Goal: Task Accomplishment & Management: Manage account settings

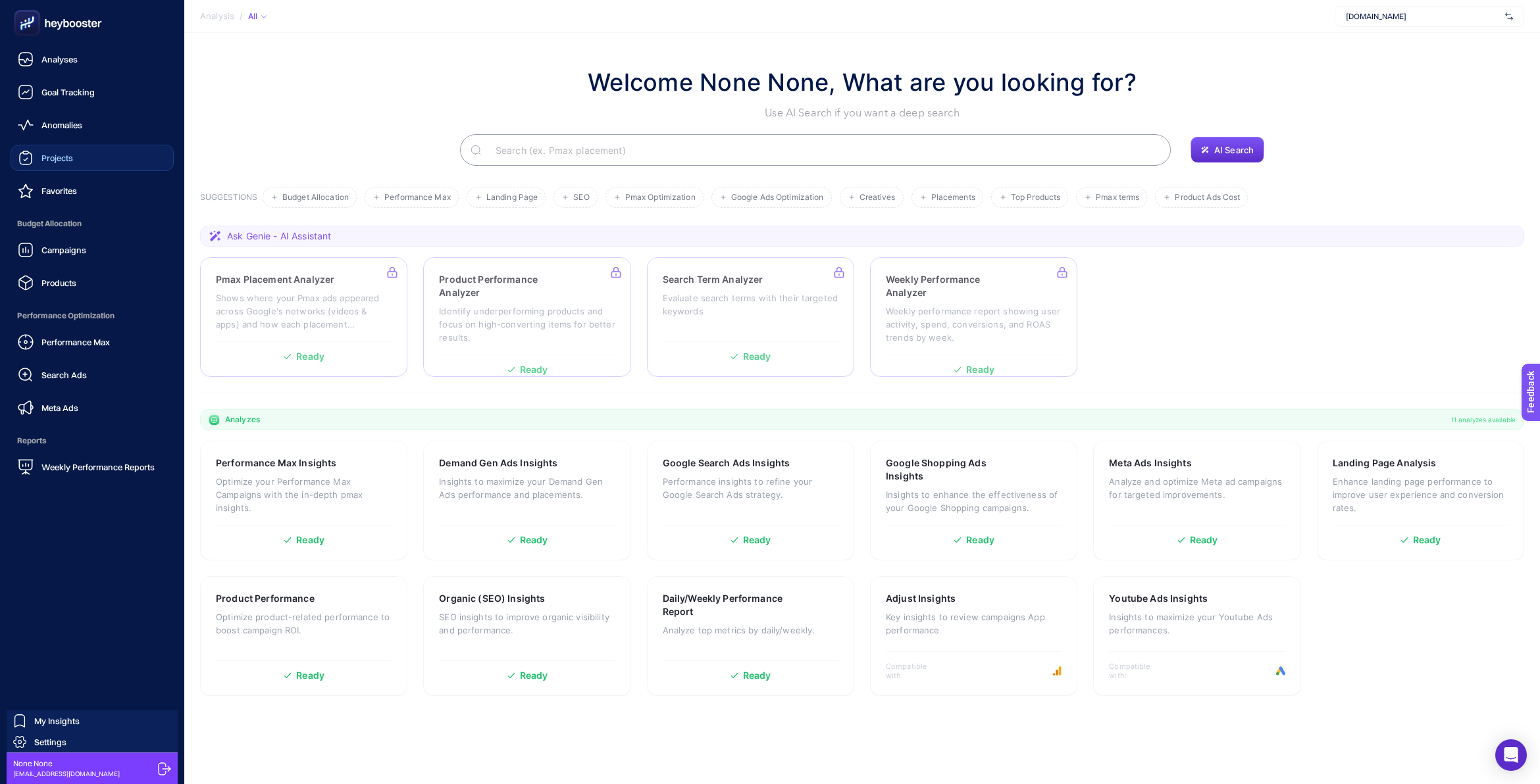
click at [52, 161] on span "Projects" at bounding box center [57, 158] width 32 height 10
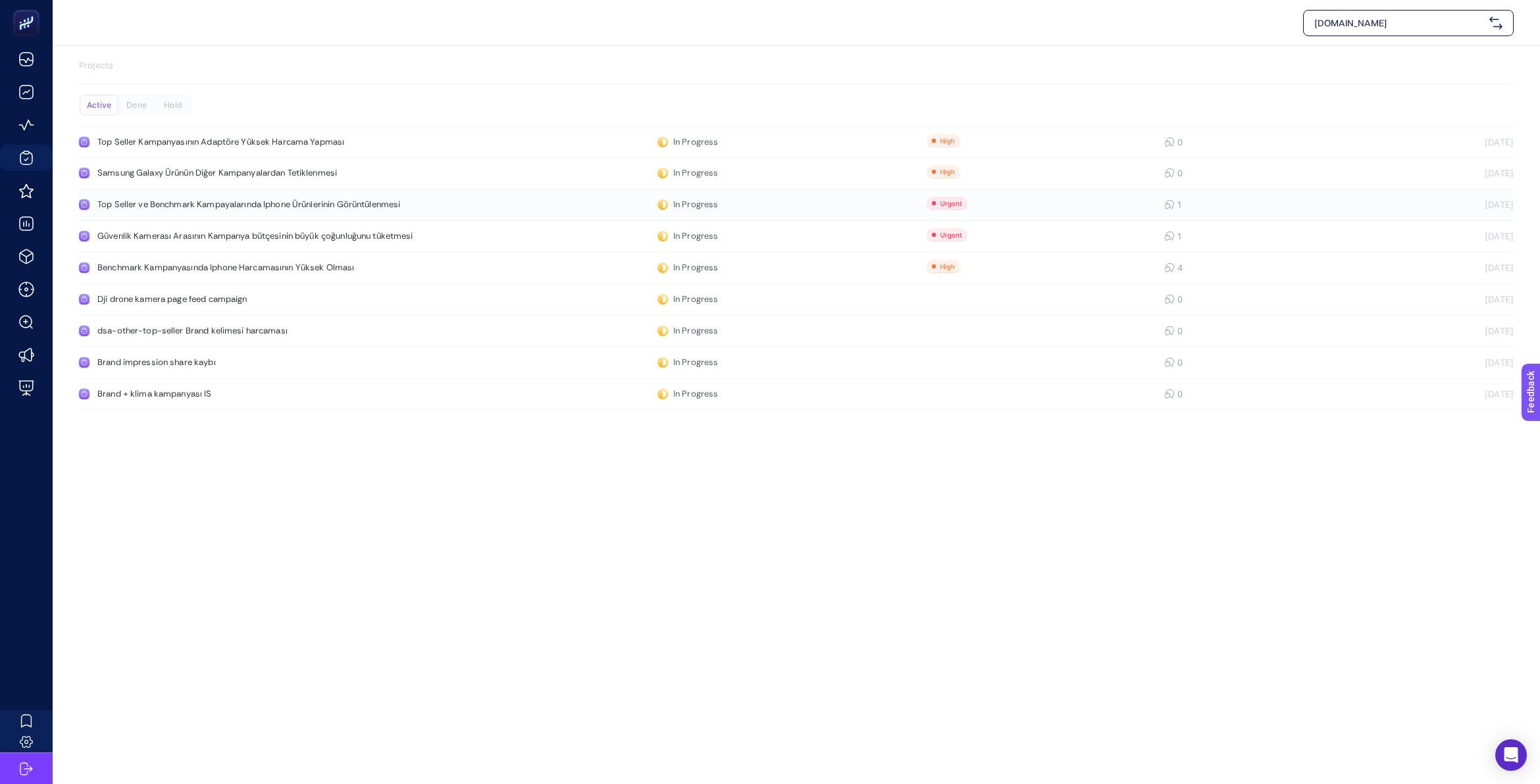
click at [313, 206] on div "Top Seller ve Benchmark Kampayalarında Iphone Ürünlerinin Görüntülenmesi" at bounding box center [249, 204] width 304 height 10
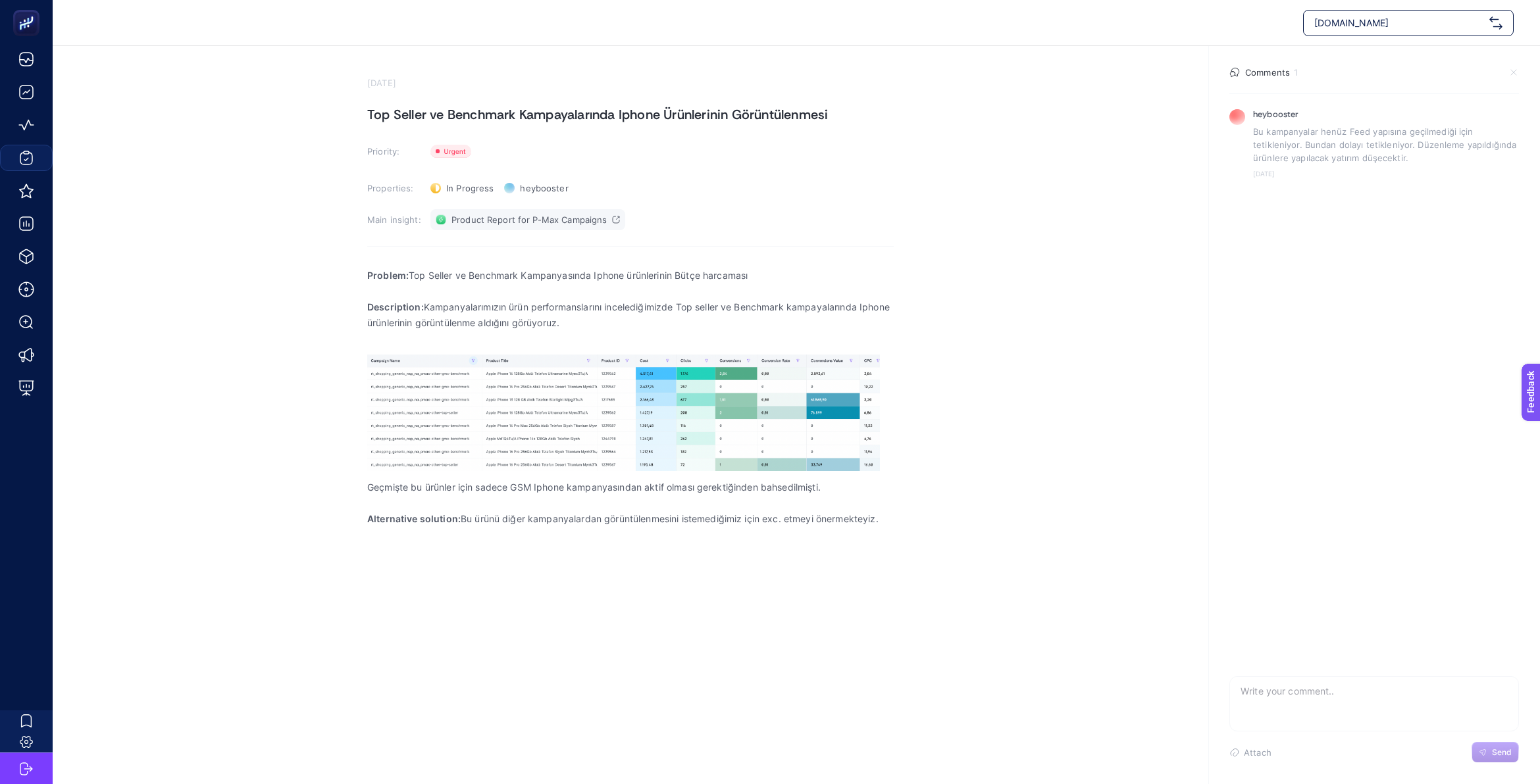
click at [571, 218] on span "Product Report for P-Max Campaigns" at bounding box center [530, 220] width 156 height 10
drag, startPoint x: 707, startPoint y: 301, endPoint x: 797, endPoint y: 324, distance: 92.9
click at [797, 324] on p "Description: Kampanyalarımızın ürün performanslarını incelediğimizde Top seller…" at bounding box center [630, 315] width 526 height 32
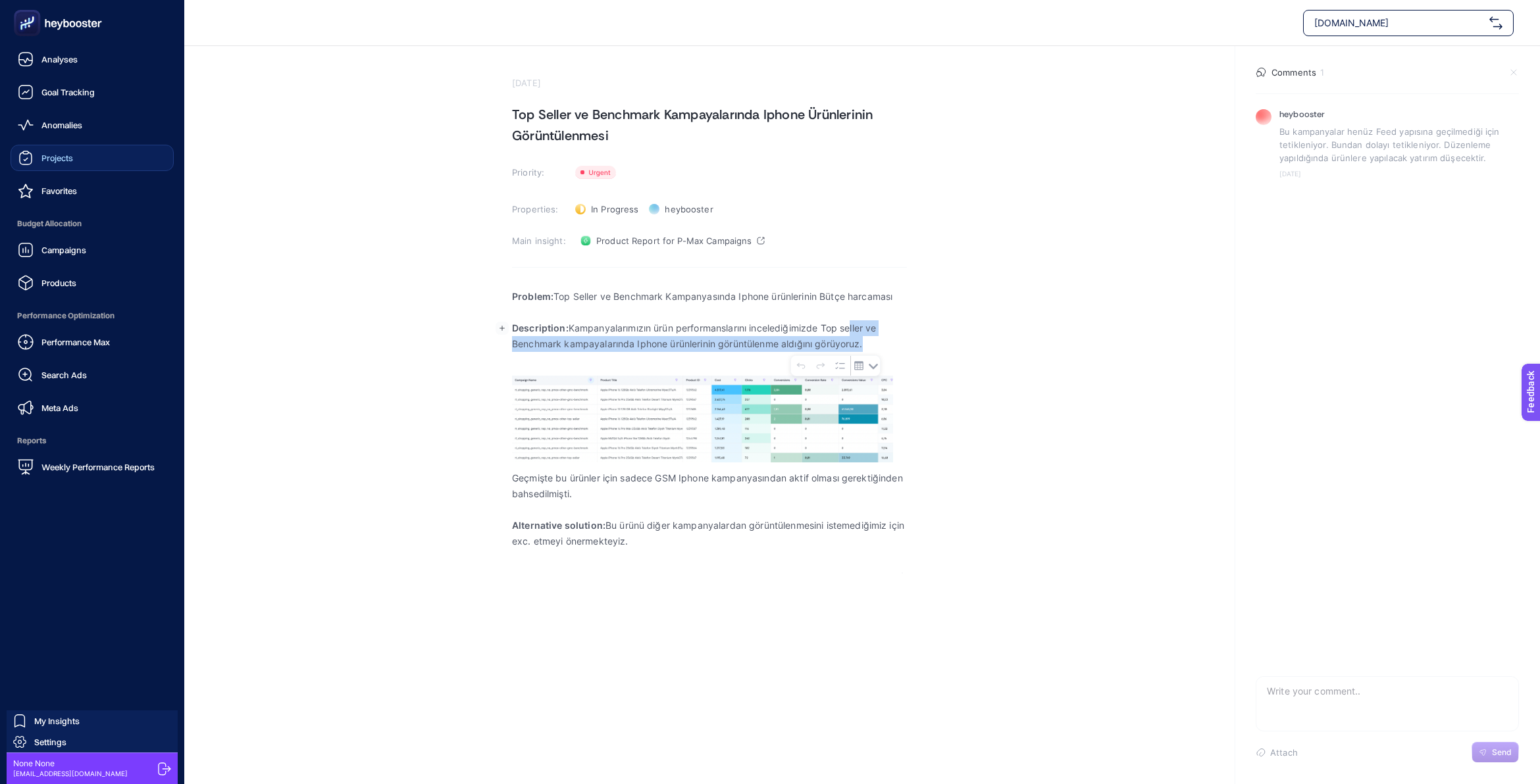
click at [59, 151] on div "Projects" at bounding box center [45, 158] width 55 height 16
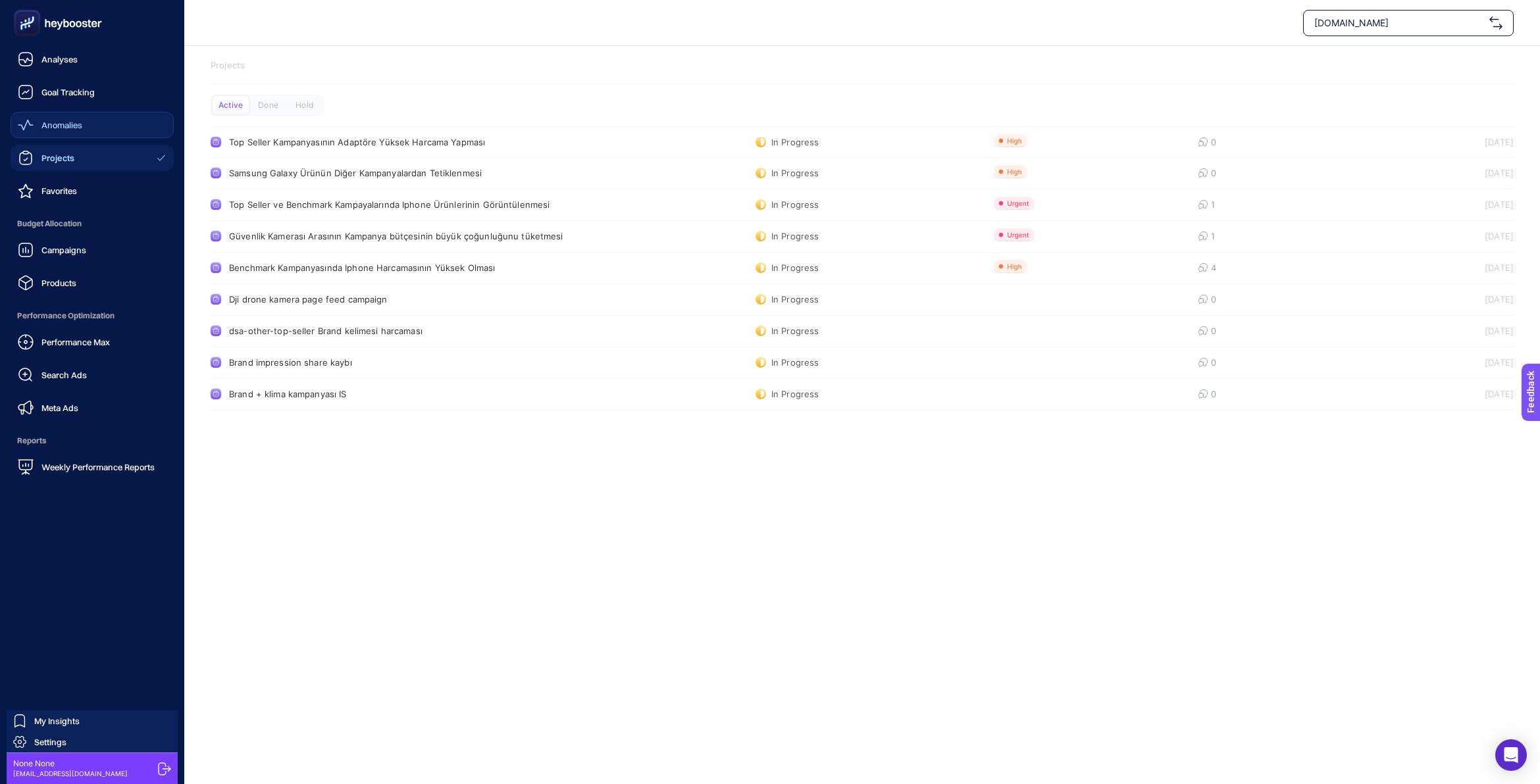
click at [78, 117] on div "Anomalies" at bounding box center [50, 125] width 65 height 16
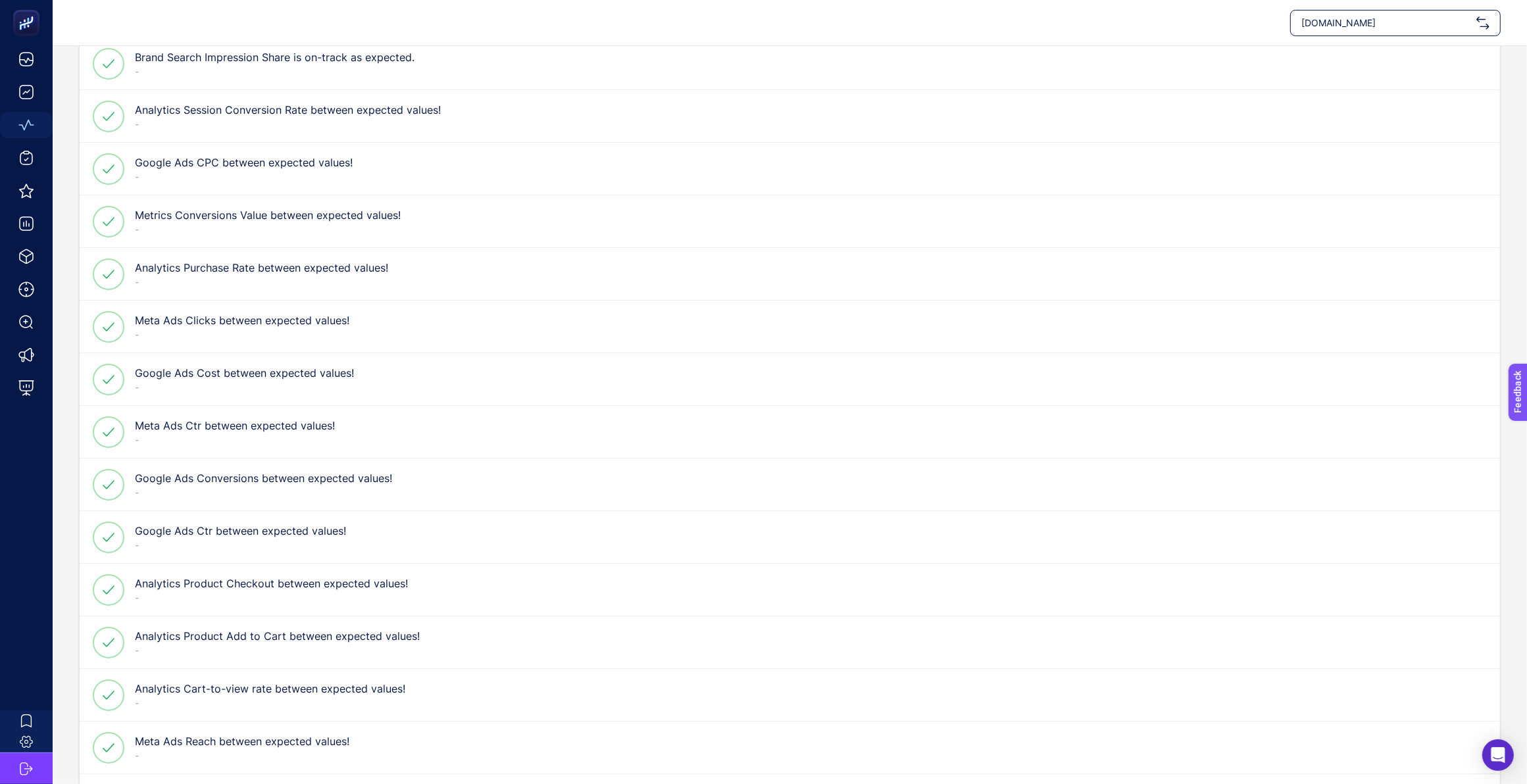
scroll to position [411, 0]
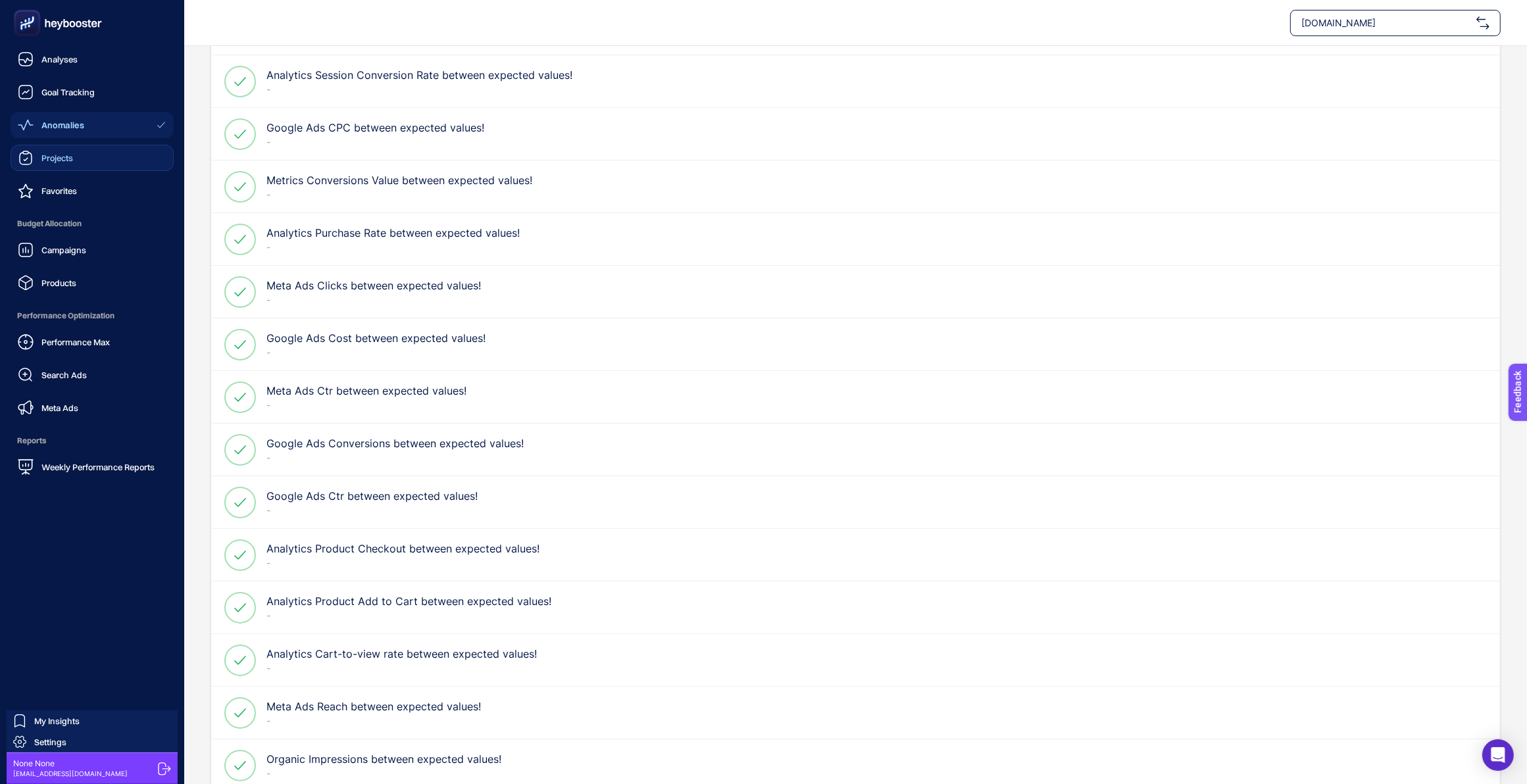
click at [69, 160] on span "Projects" at bounding box center [57, 158] width 32 height 10
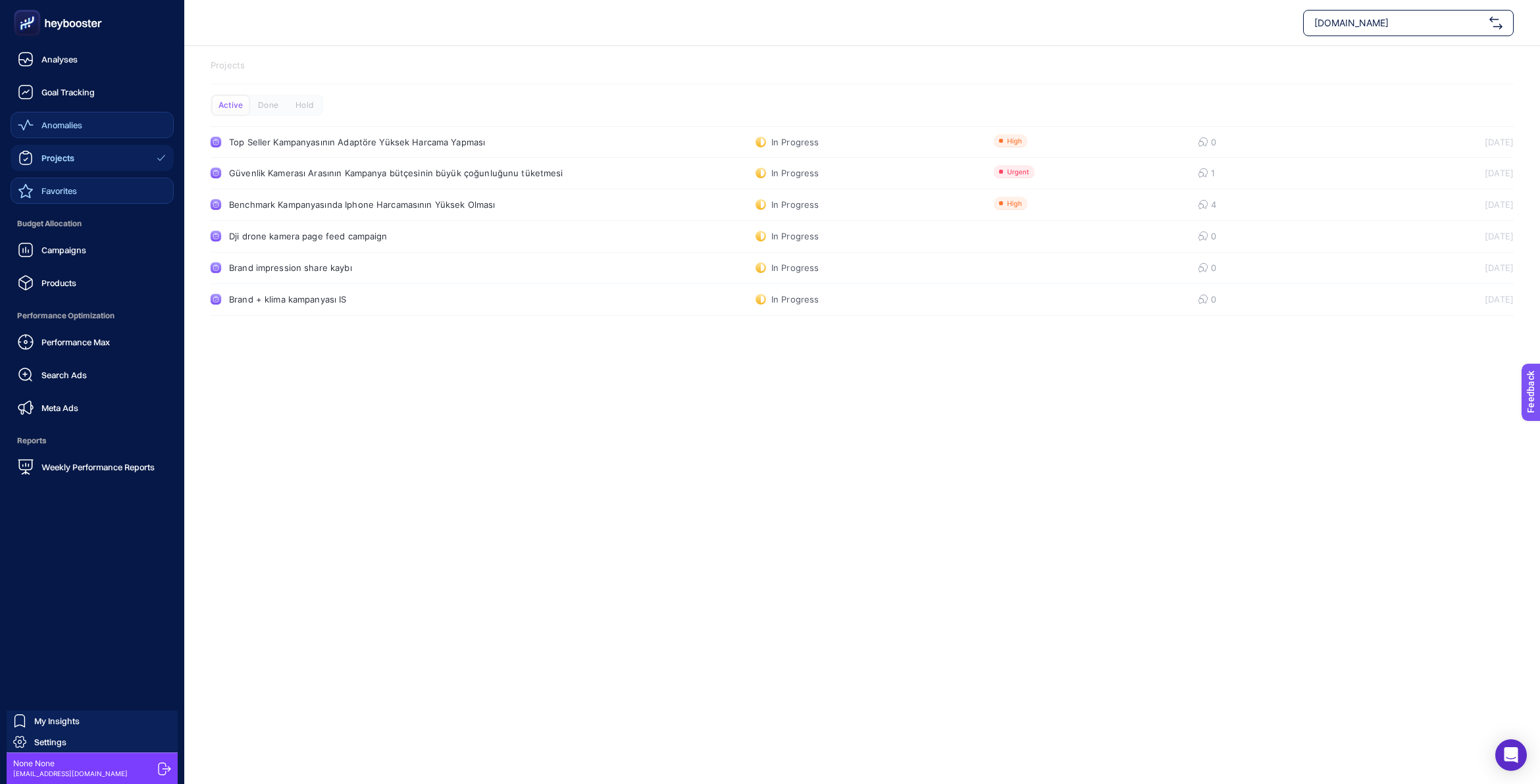
click at [50, 187] on span "Favorites" at bounding box center [59, 190] width 36 height 10
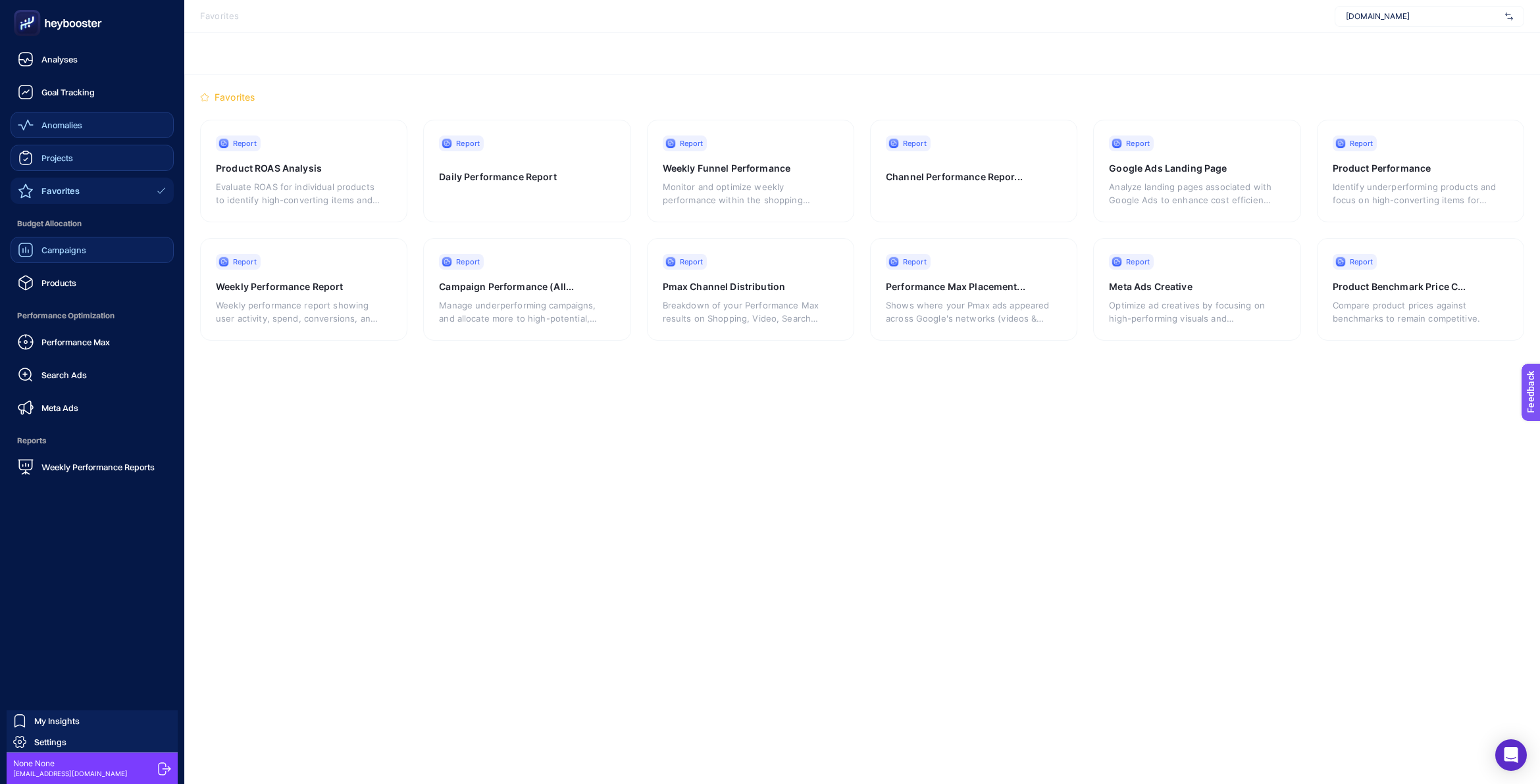
click at [70, 252] on span "Campaigns" at bounding box center [63, 249] width 45 height 10
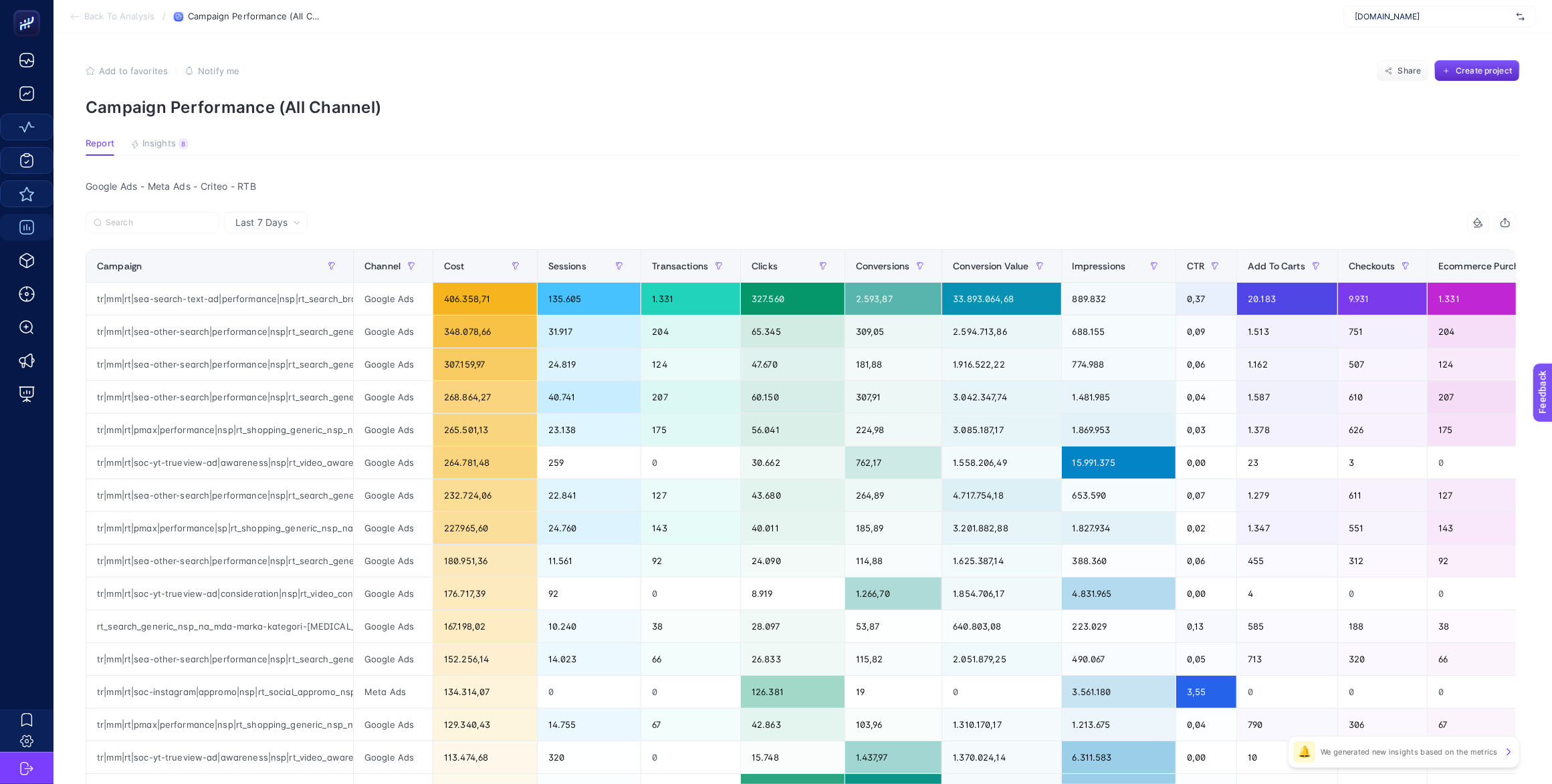
click at [1423, 20] on span "[DOMAIN_NAME]" at bounding box center [1433, 16] width 157 height 10
click at [1166, 73] on div "Add to favorites false Notify me Share Create project" at bounding box center [803, 71] width 1434 height 22
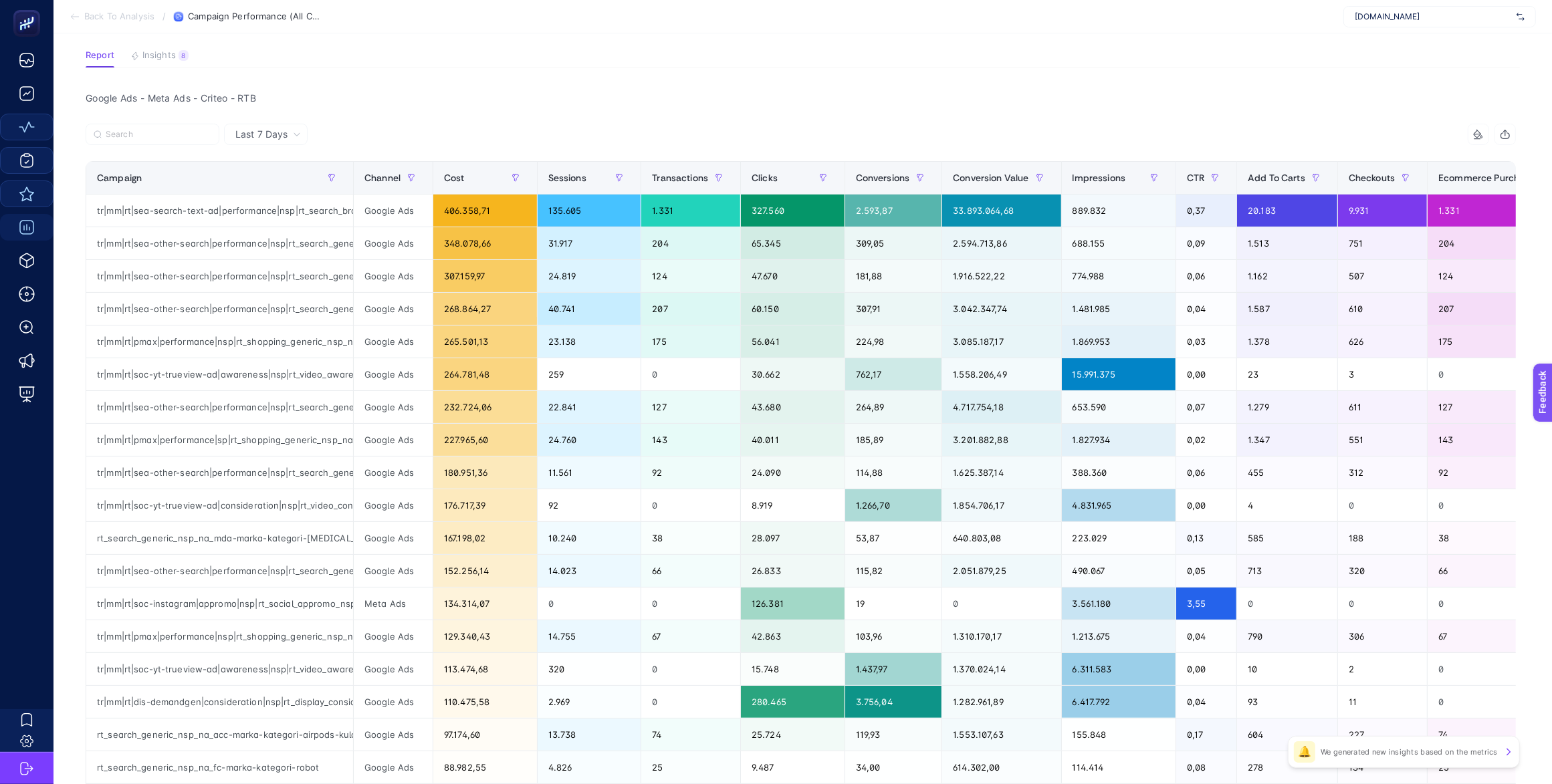
scroll to position [83, 0]
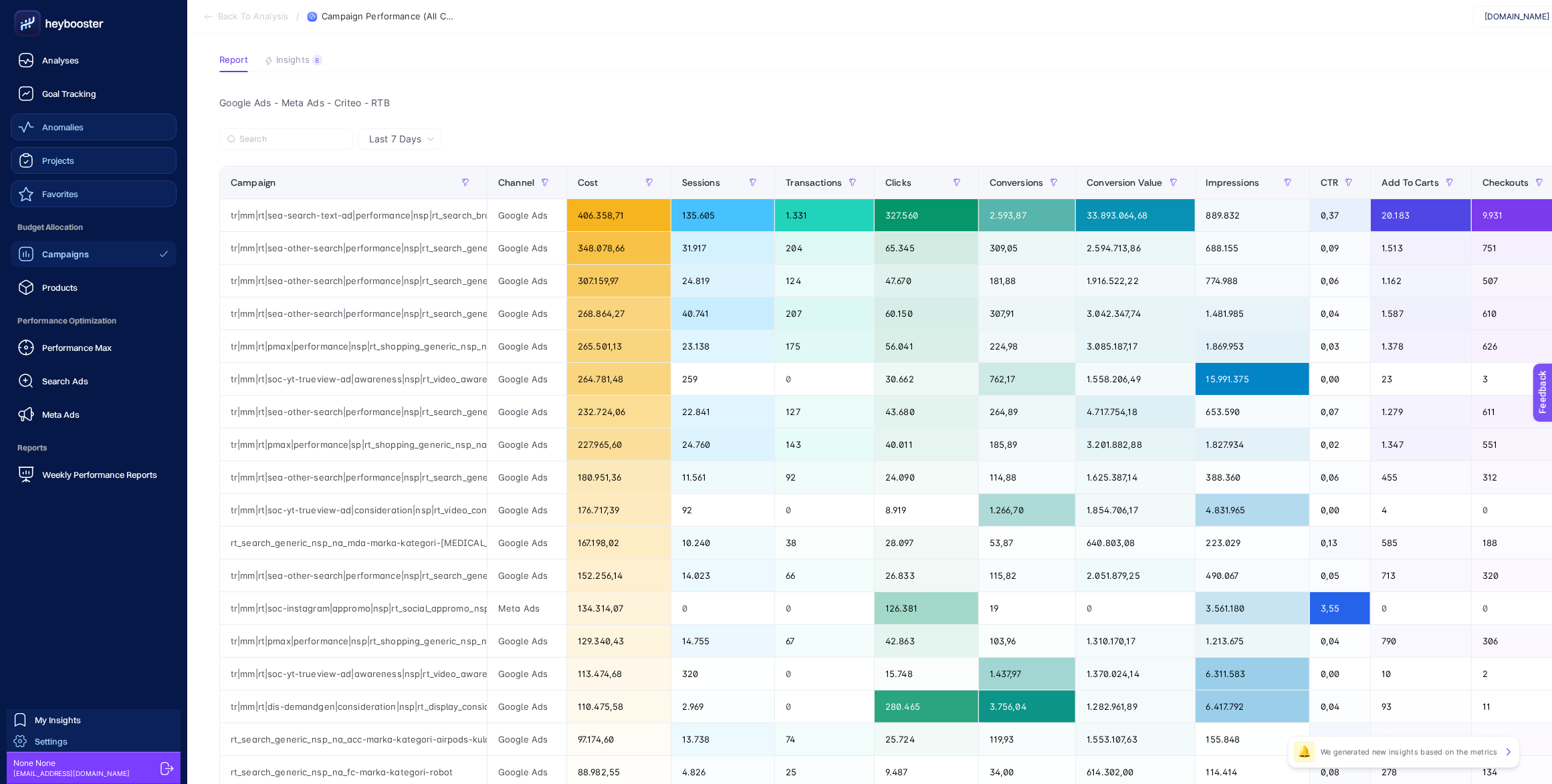
click at [54, 743] on span "Settings" at bounding box center [51, 741] width 33 height 10
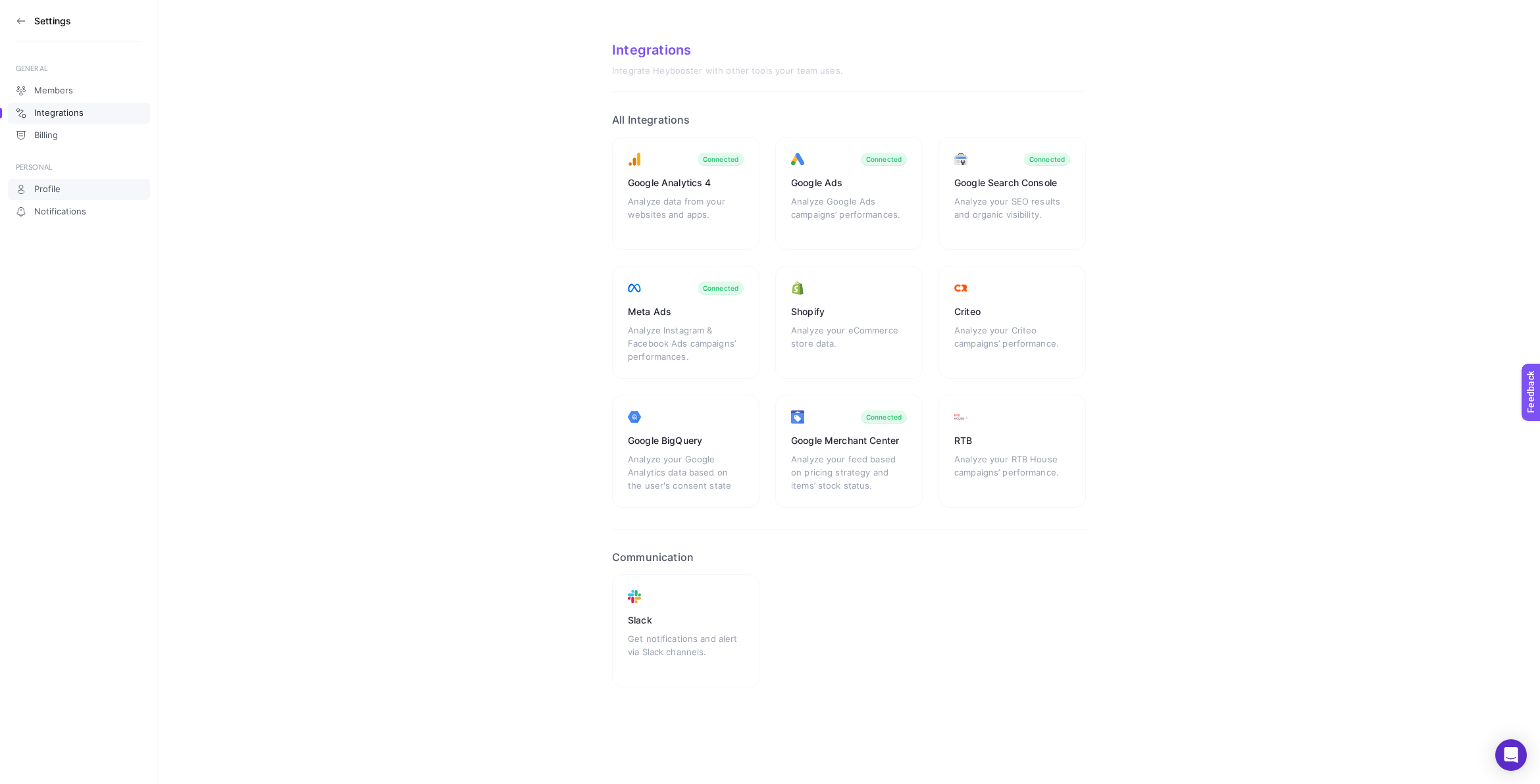
click at [59, 186] on span "Profile" at bounding box center [48, 189] width 26 height 10
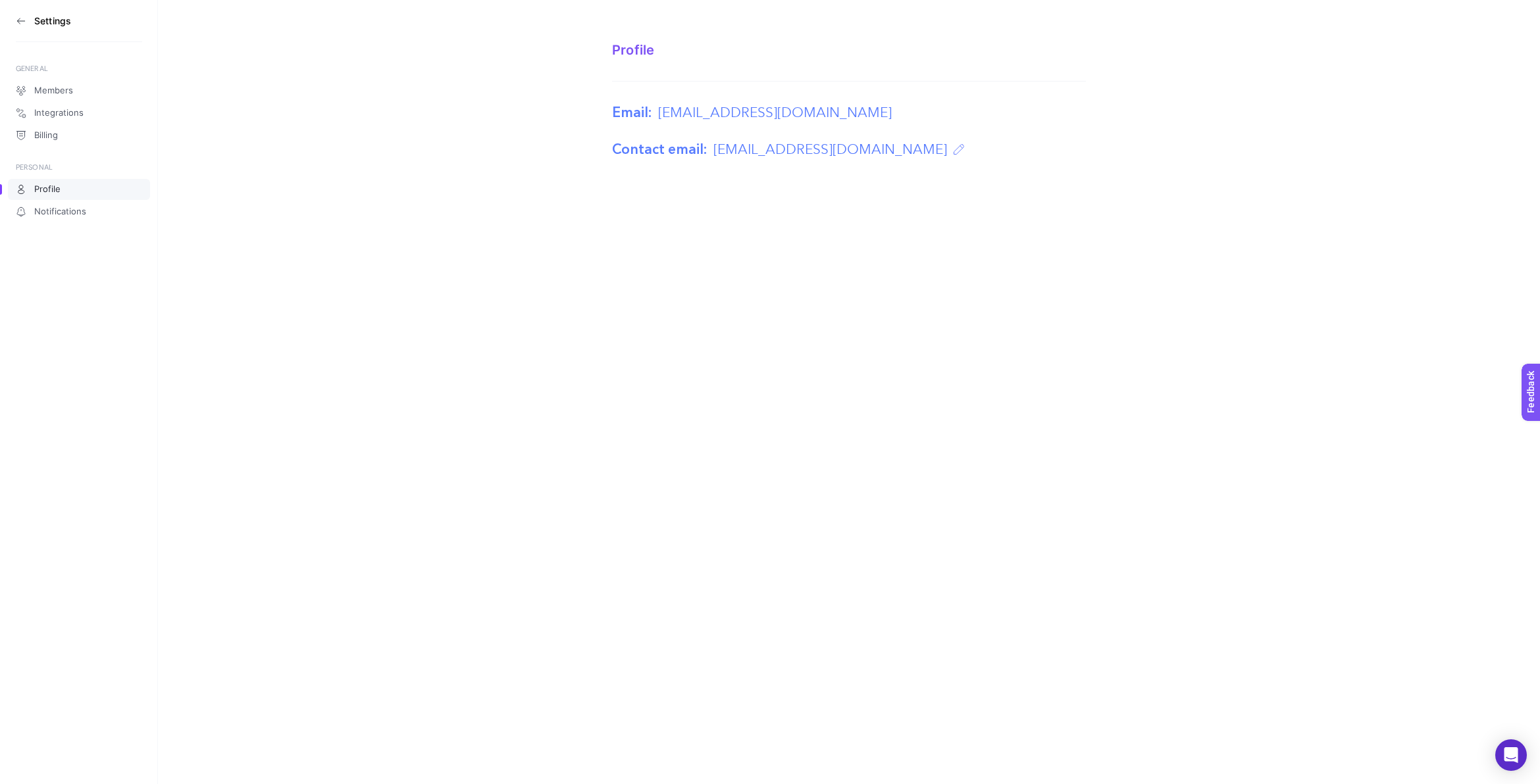
click at [13, 20] on aside "Settings GENERAL Members Integrations Billing PERSONAL Profile Notifications" at bounding box center [79, 392] width 158 height 784
click at [26, 21] on section "Settings" at bounding box center [79, 21] width 126 height 42
click at [21, 22] on icon at bounding box center [21, 21] width 10 height 10
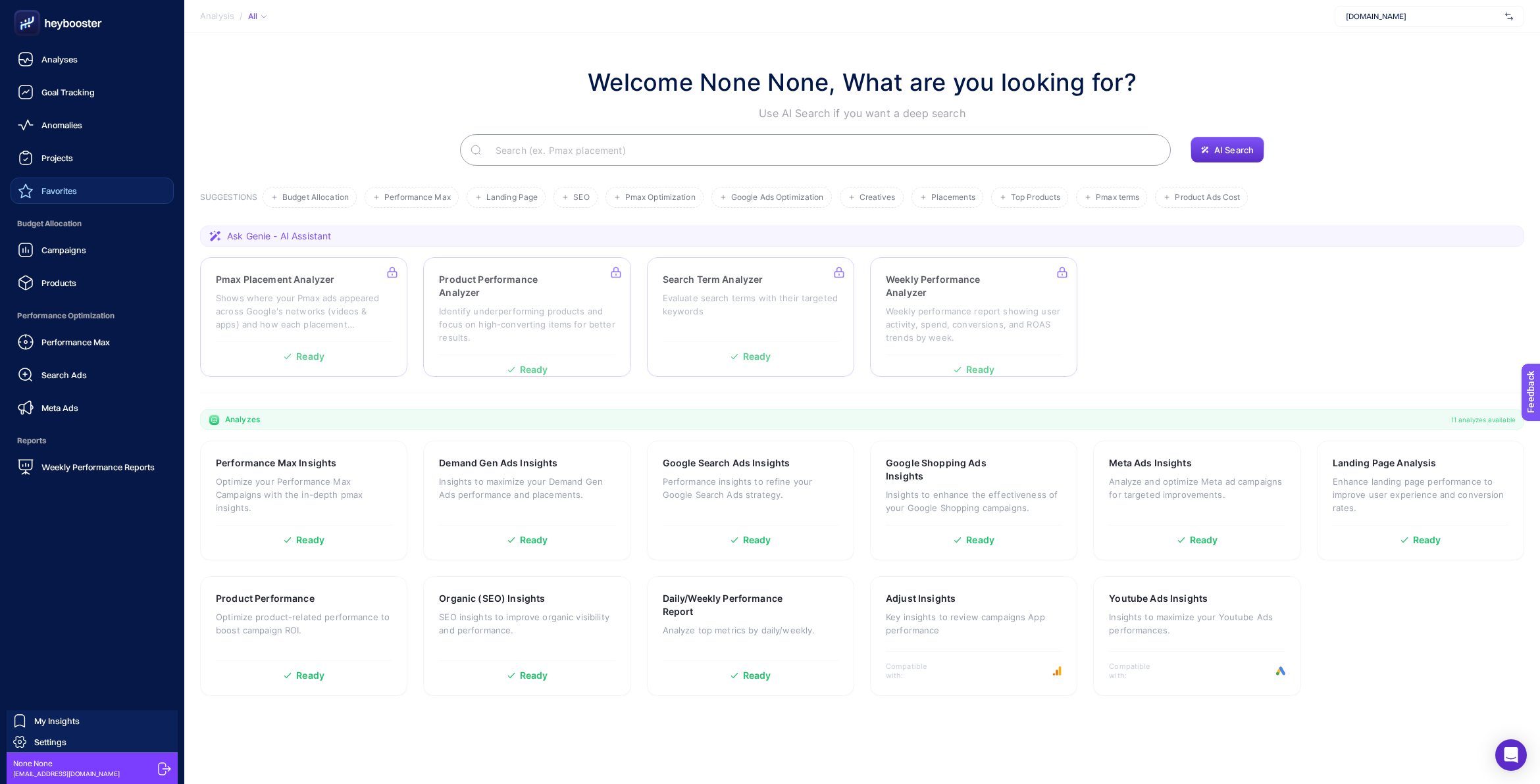
click at [71, 189] on span "Favorites" at bounding box center [59, 190] width 36 height 10
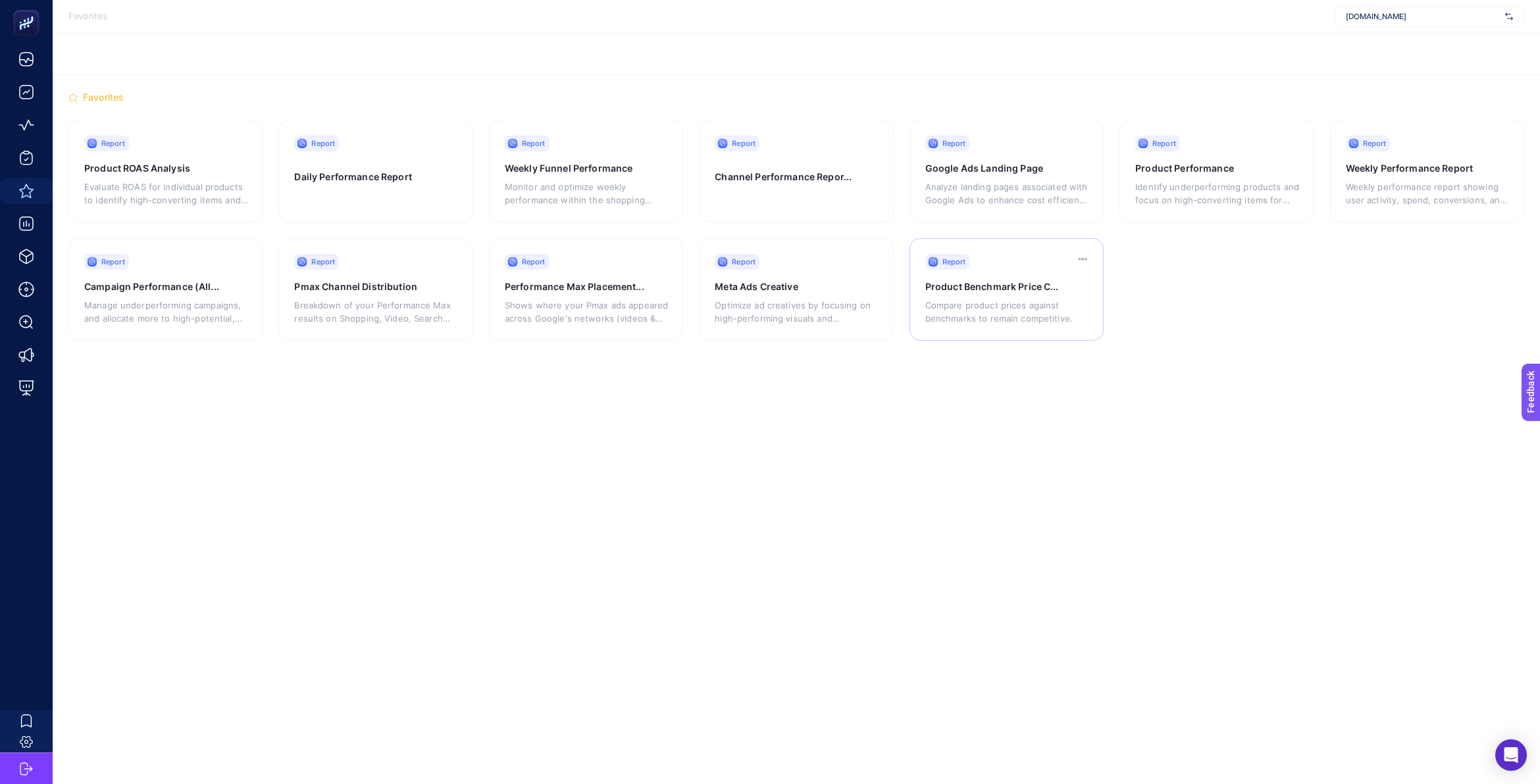
click at [992, 304] on p "Compare product prices against benchmarks to remain competitive." at bounding box center [1008, 312] width 164 height 26
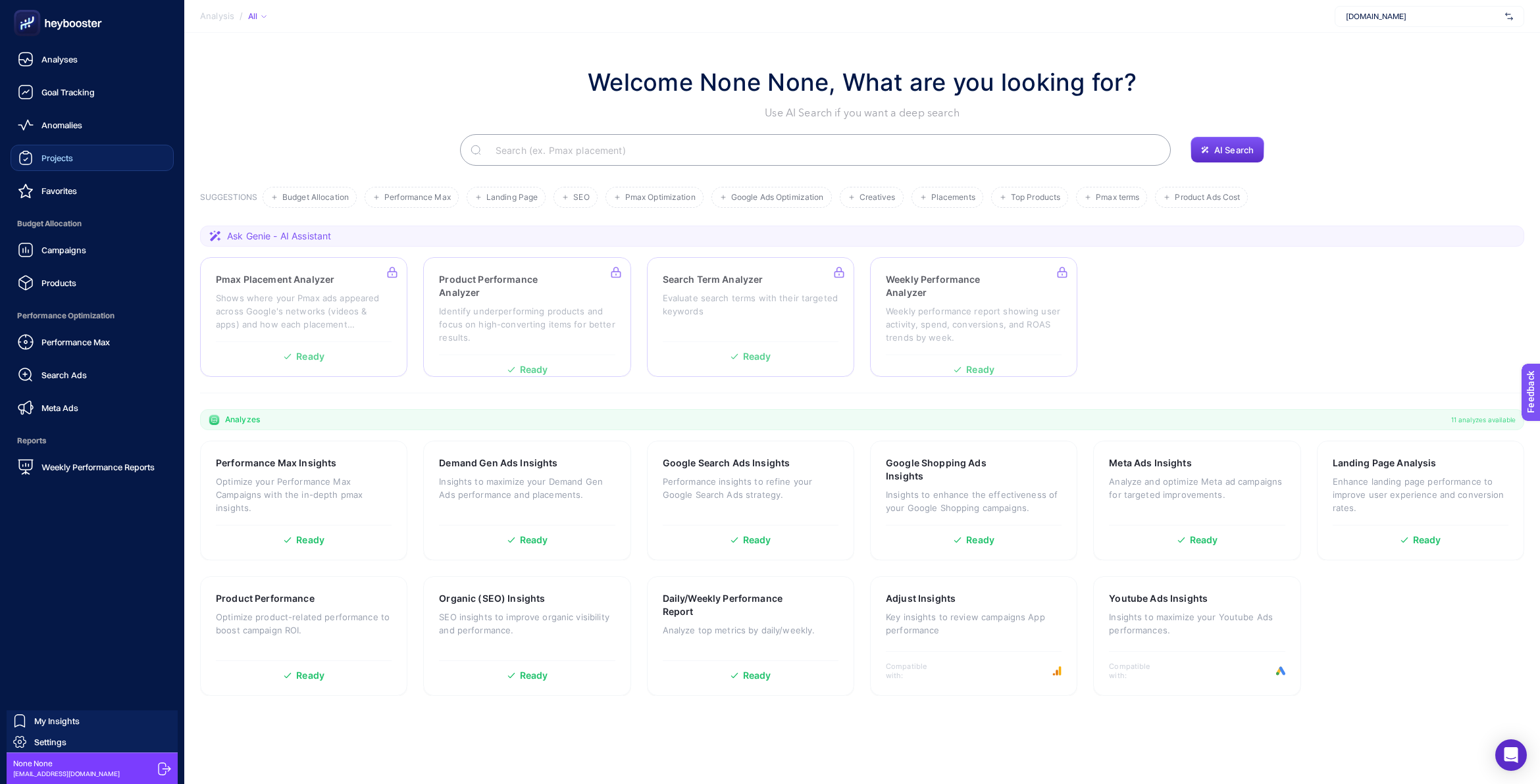
click at [73, 158] on span "Projects" at bounding box center [57, 158] width 32 height 10
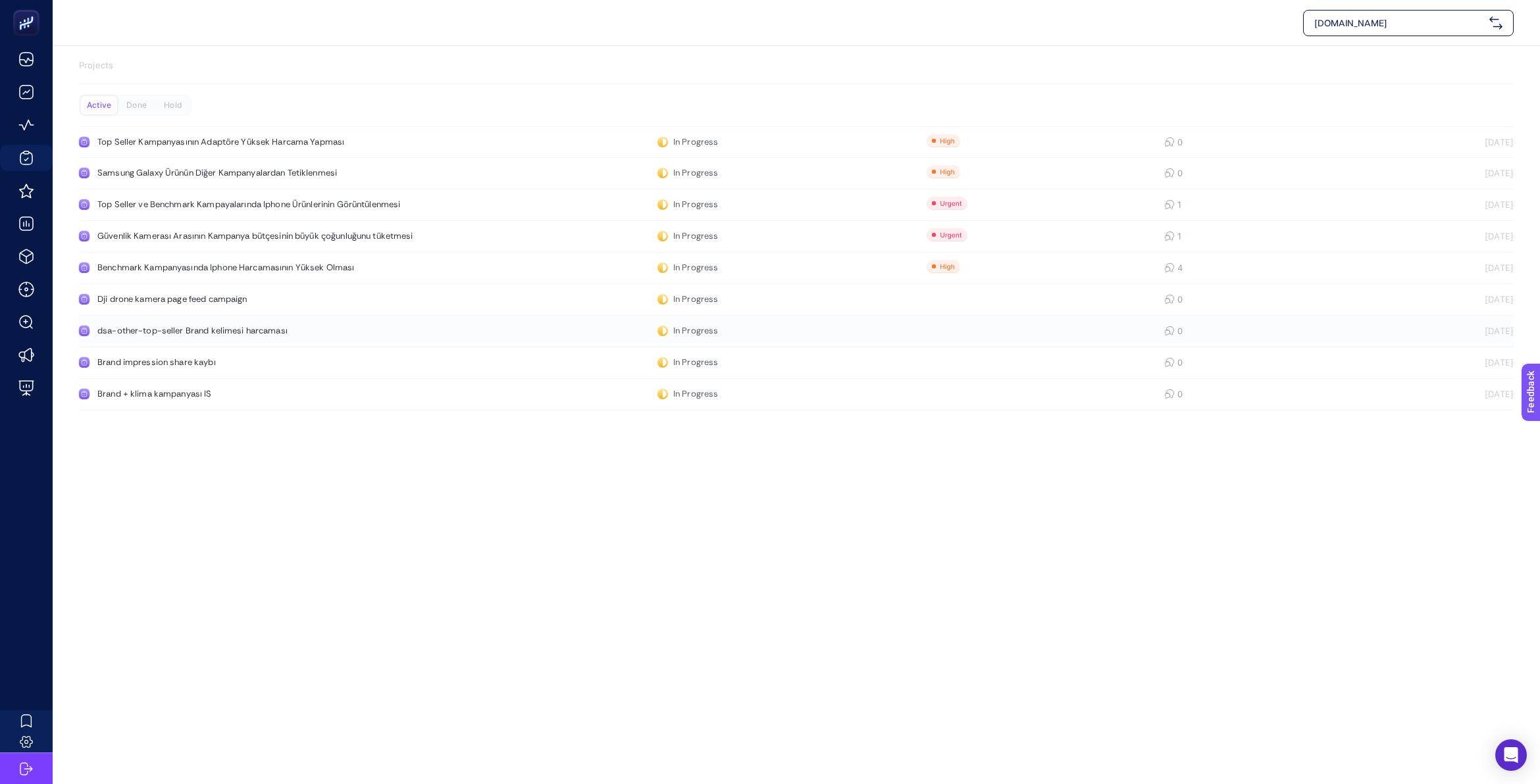
click at [175, 326] on div "dsa-other-top-seller Brand kelimesi harcaması" at bounding box center [249, 330] width 304 height 10
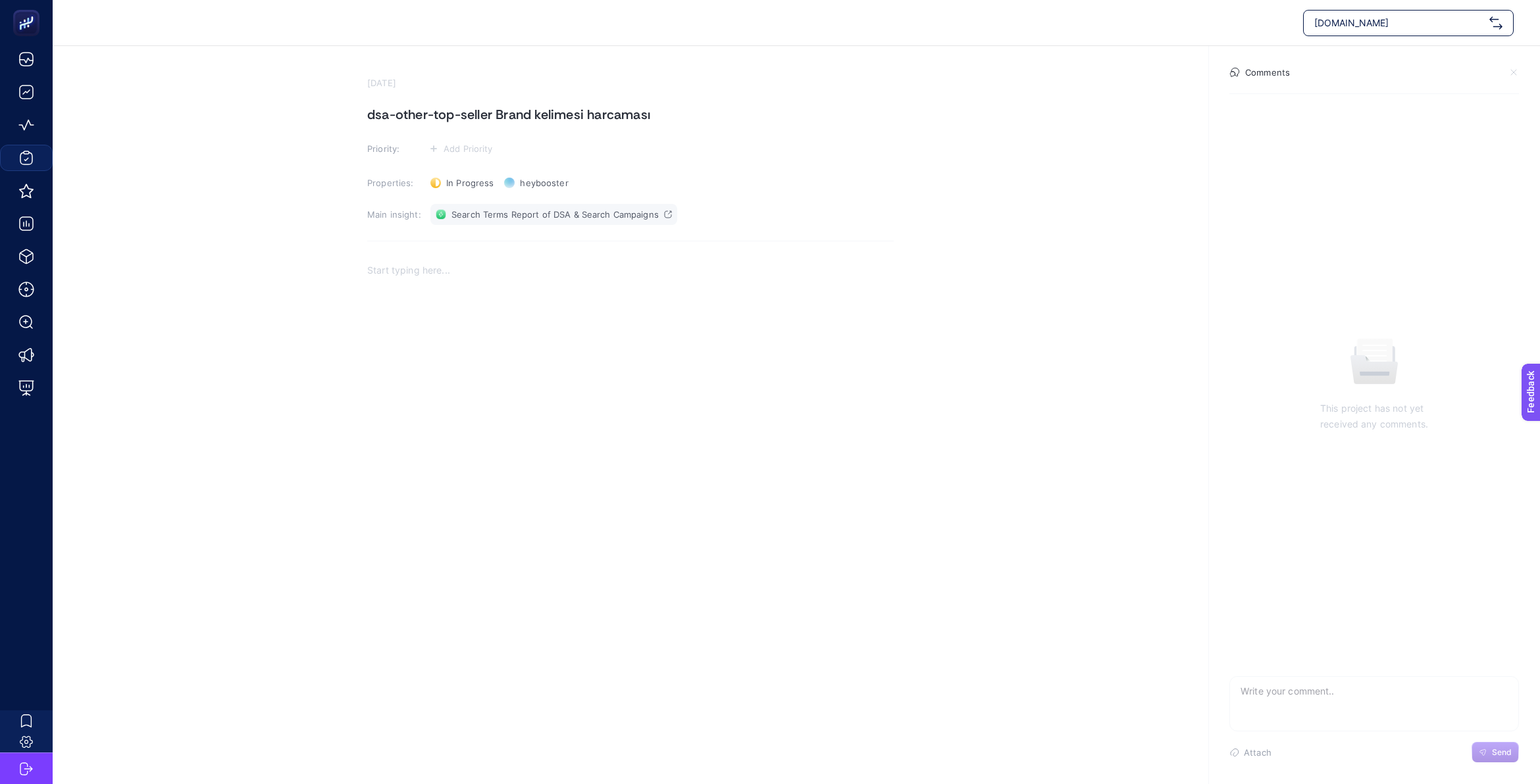
click at [607, 209] on span "Search Terms Report of DSA & Search Campaigns" at bounding box center [555, 214] width 207 height 10
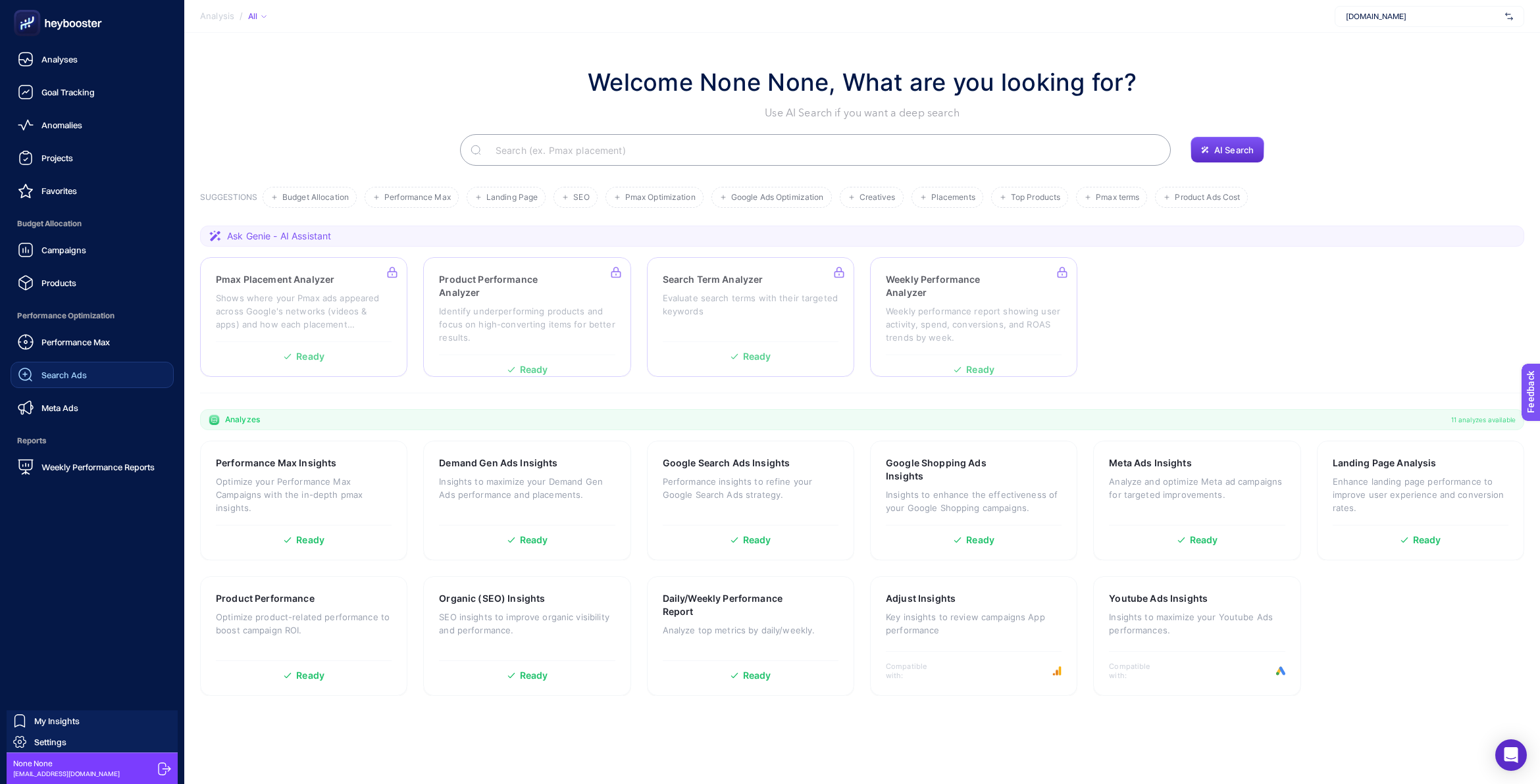
click at [65, 373] on span "Search Ads" at bounding box center [64, 374] width 45 height 10
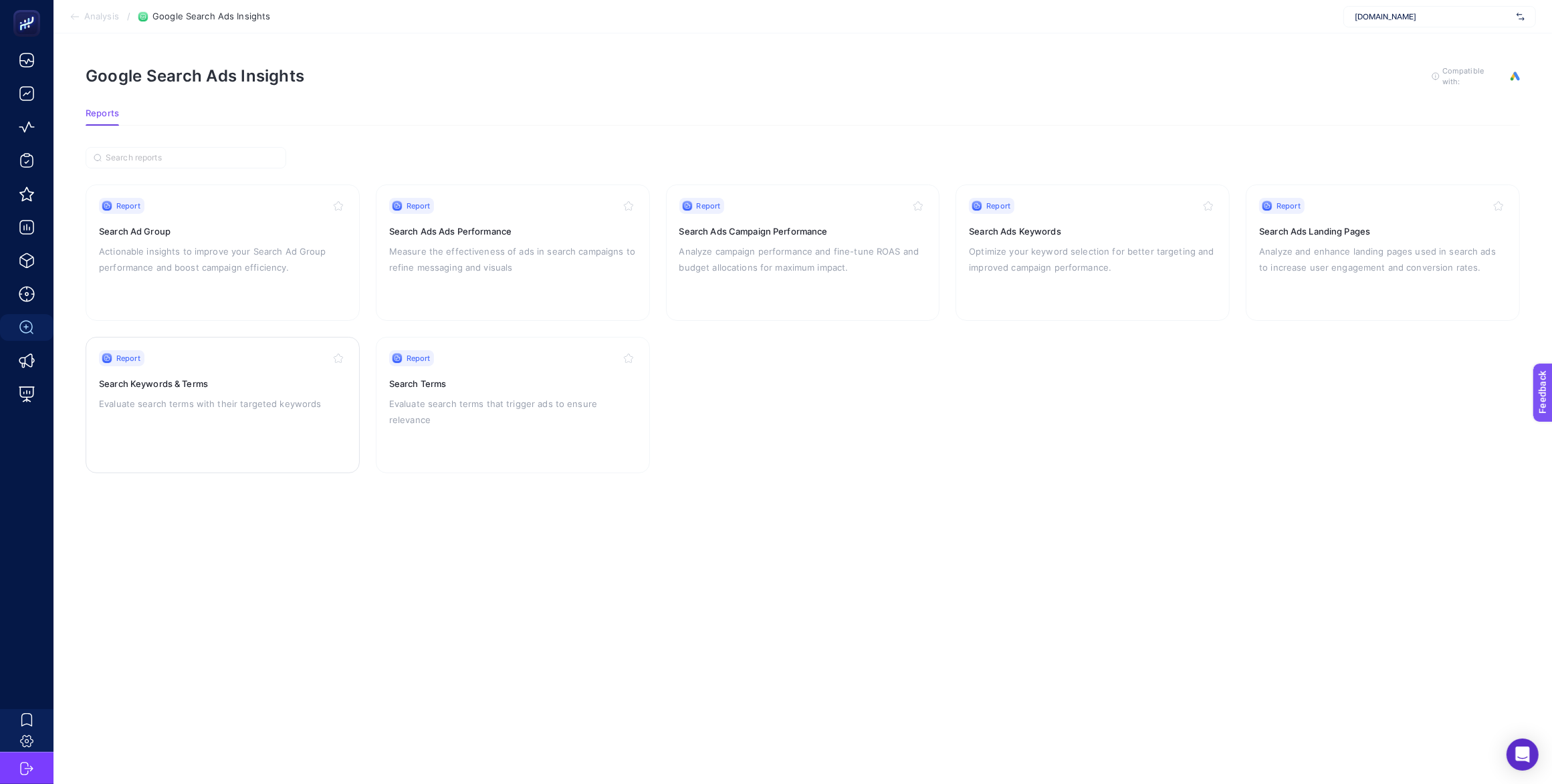
click at [254, 396] on p "Evaluate search terms with their targeted keywords" at bounding box center [223, 404] width 248 height 16
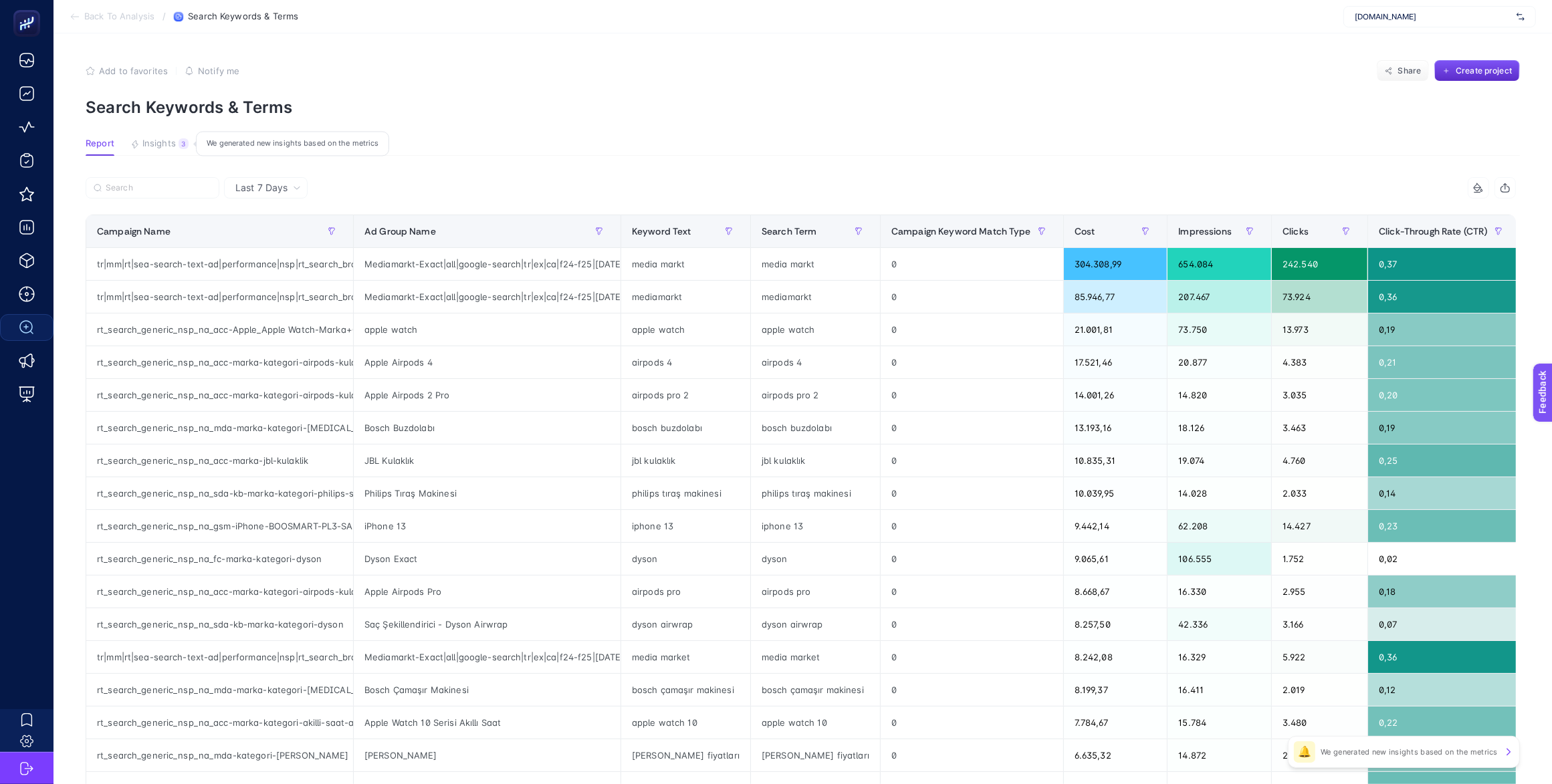
click at [173, 143] on span "Insights" at bounding box center [160, 143] width 34 height 10
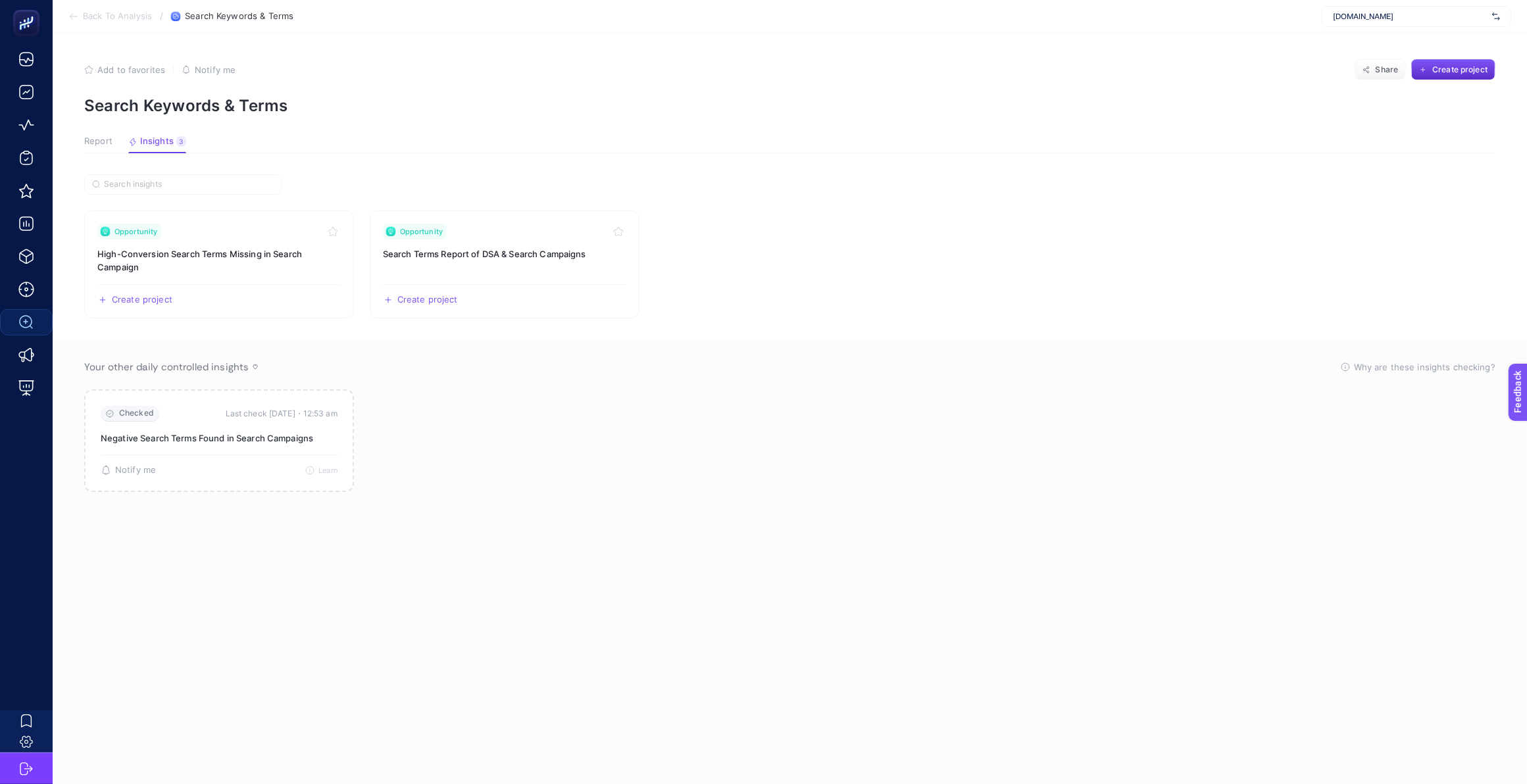
click at [94, 139] on span "Report" at bounding box center [98, 141] width 28 height 10
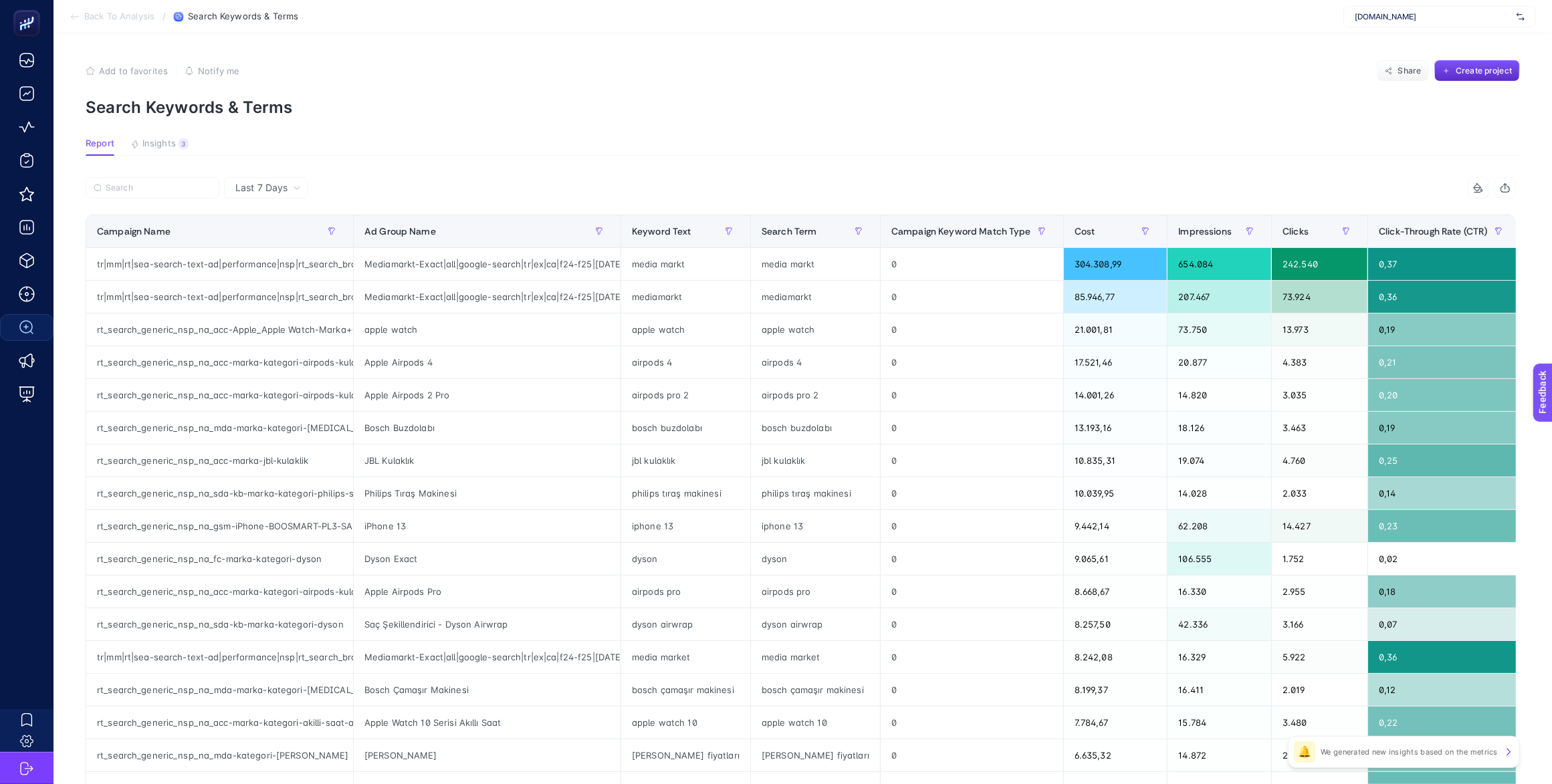
scroll to position [0, 8]
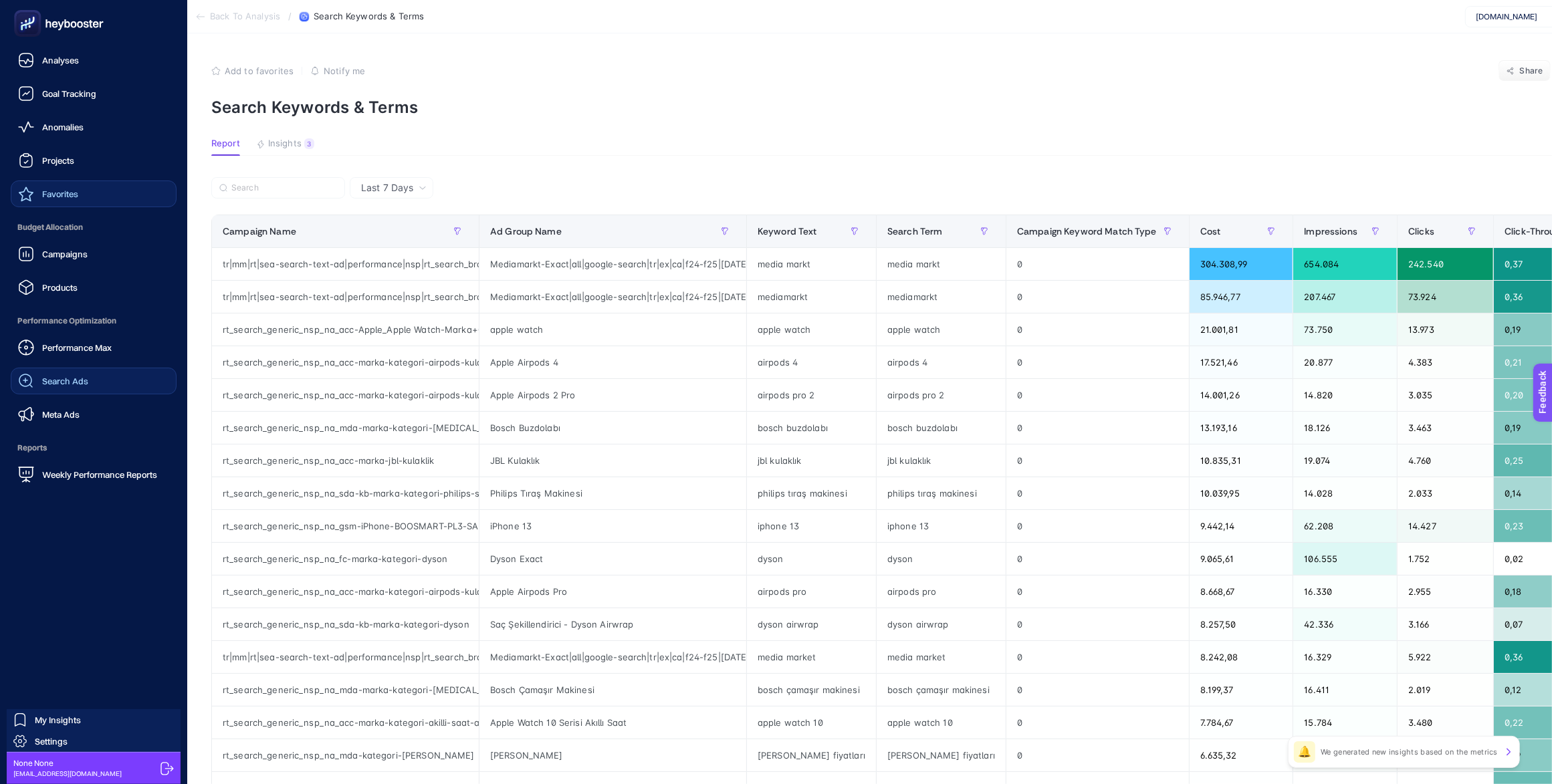
click at [32, 201] on icon at bounding box center [26, 194] width 16 height 16
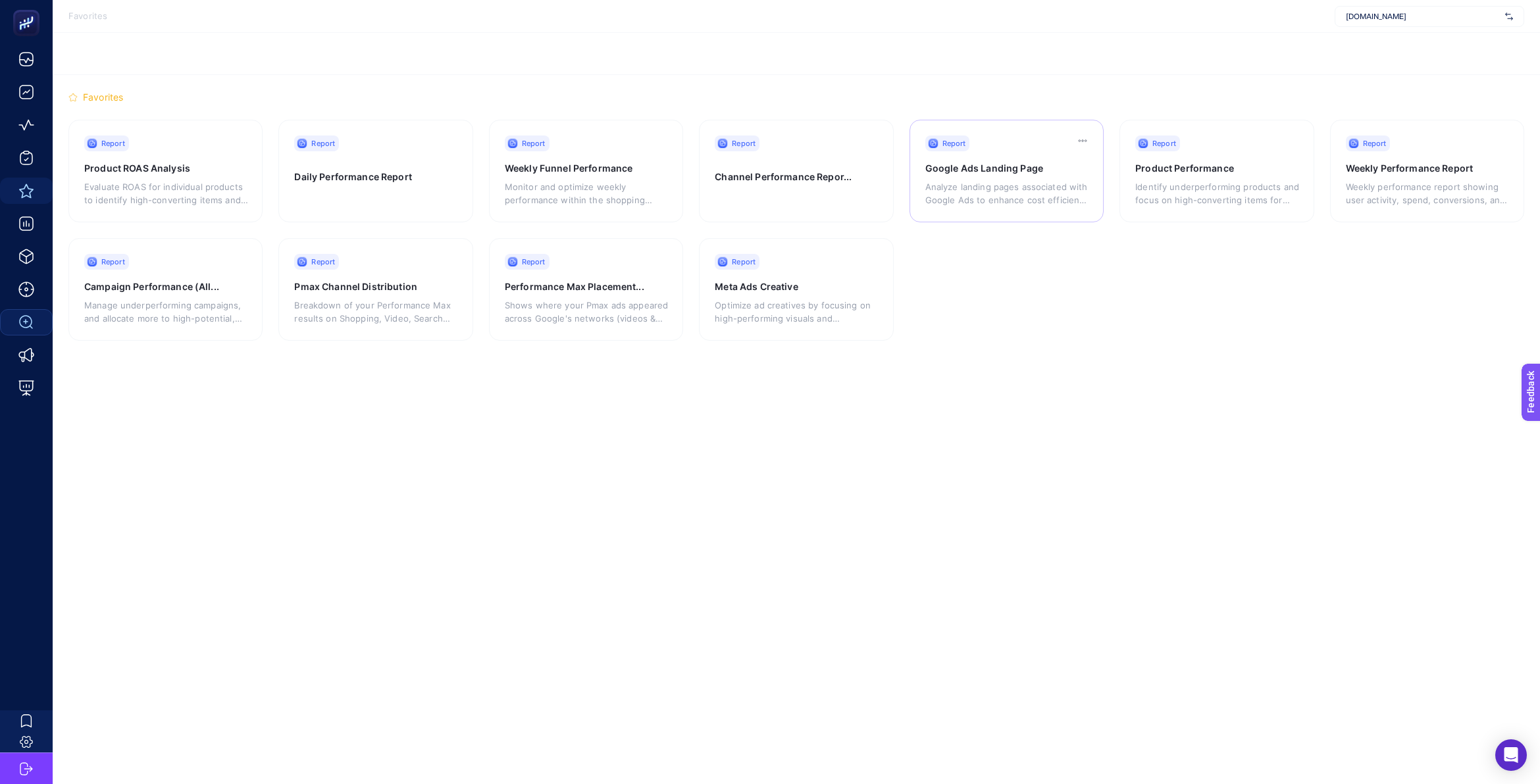
click at [1025, 166] on h3 "Google Ads Landing Page" at bounding box center [1001, 168] width 150 height 13
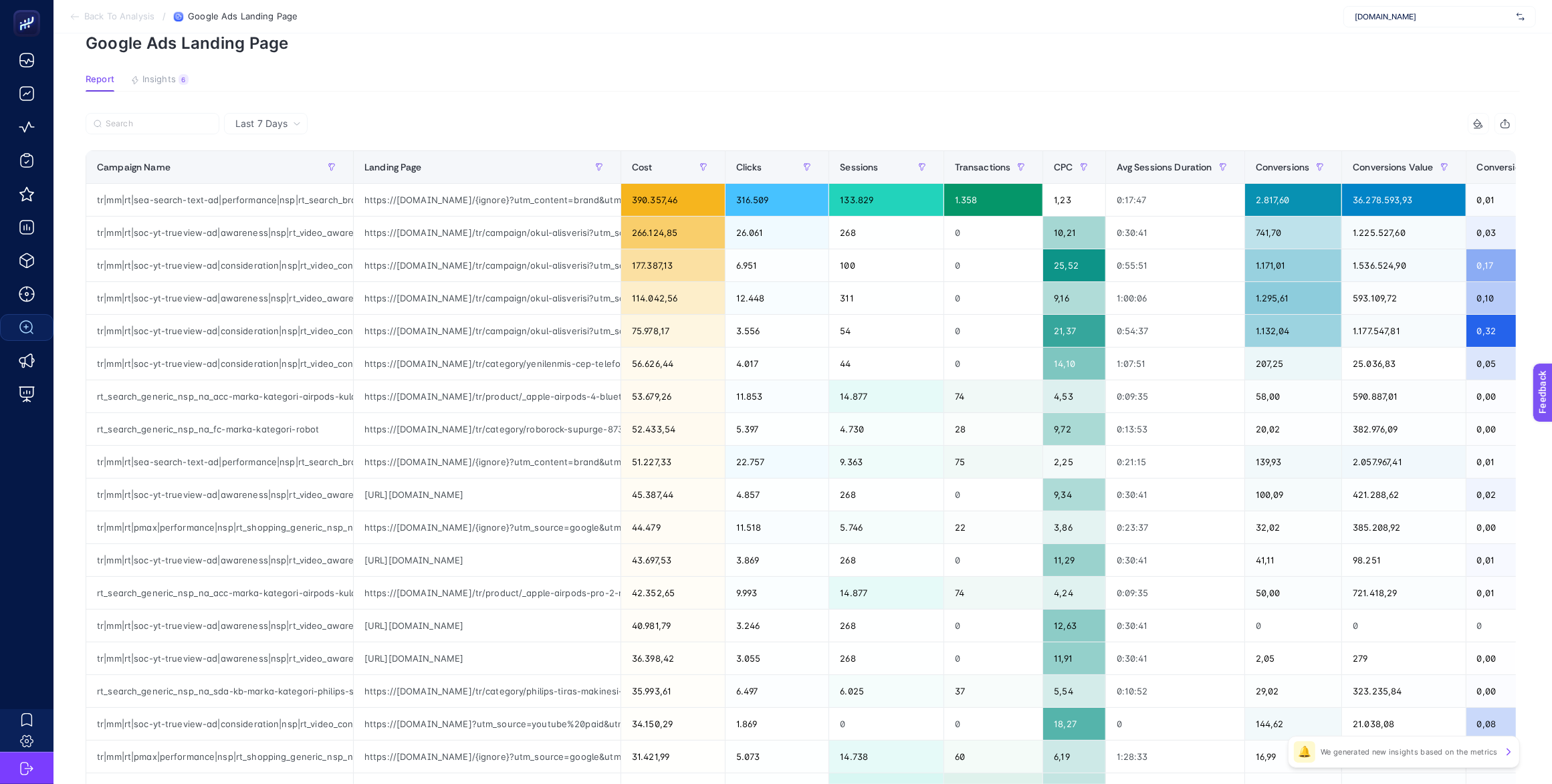
scroll to position [52, 0]
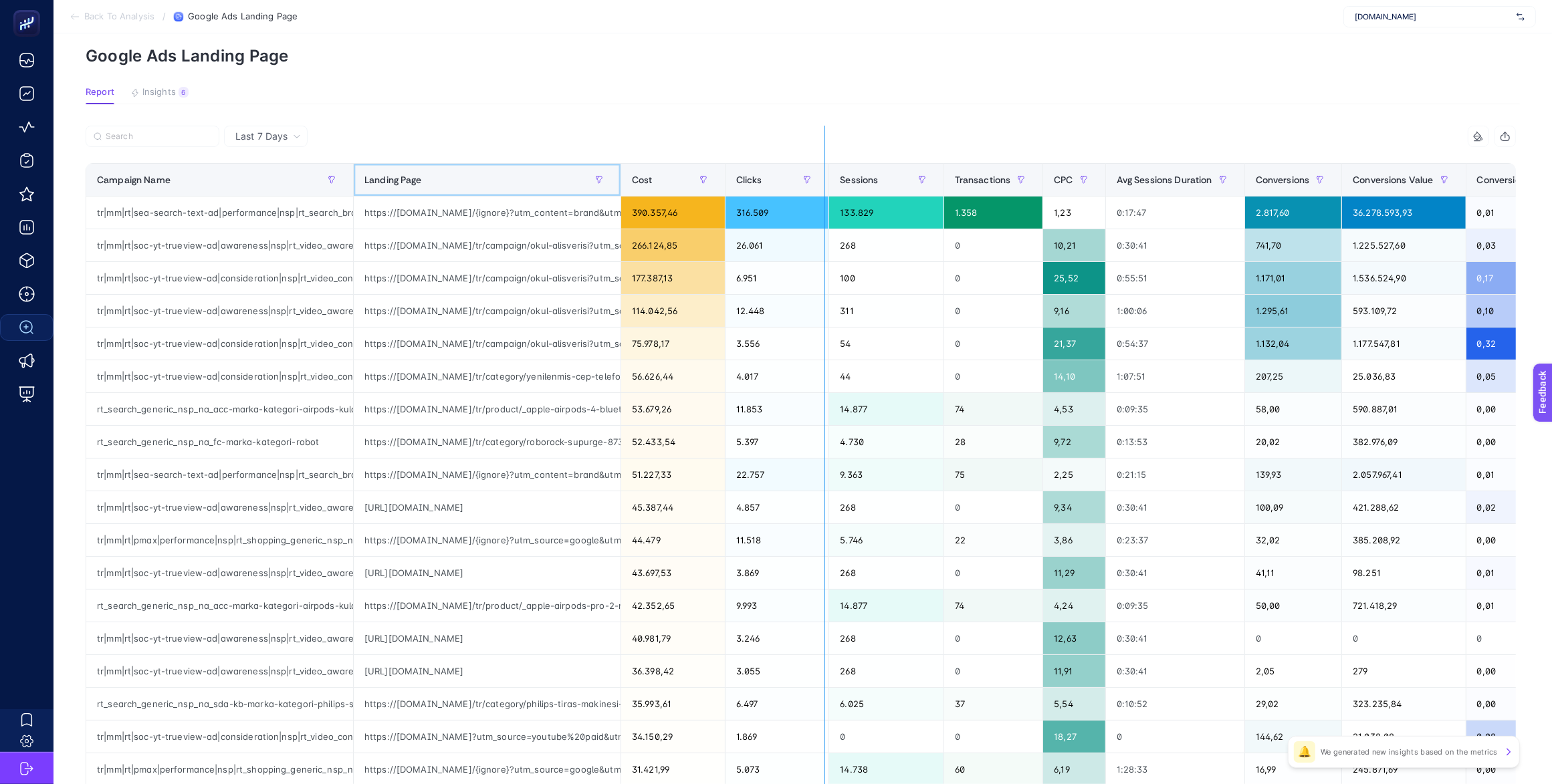
drag, startPoint x: 619, startPoint y: 178, endPoint x: 842, endPoint y: 178, distance: 223.0
click at [842, 178] on div "9 items selected Campaign Name Landing Page Cost Clicks Sessions Transactions C…" at bounding box center [800, 522] width 1430 height 794
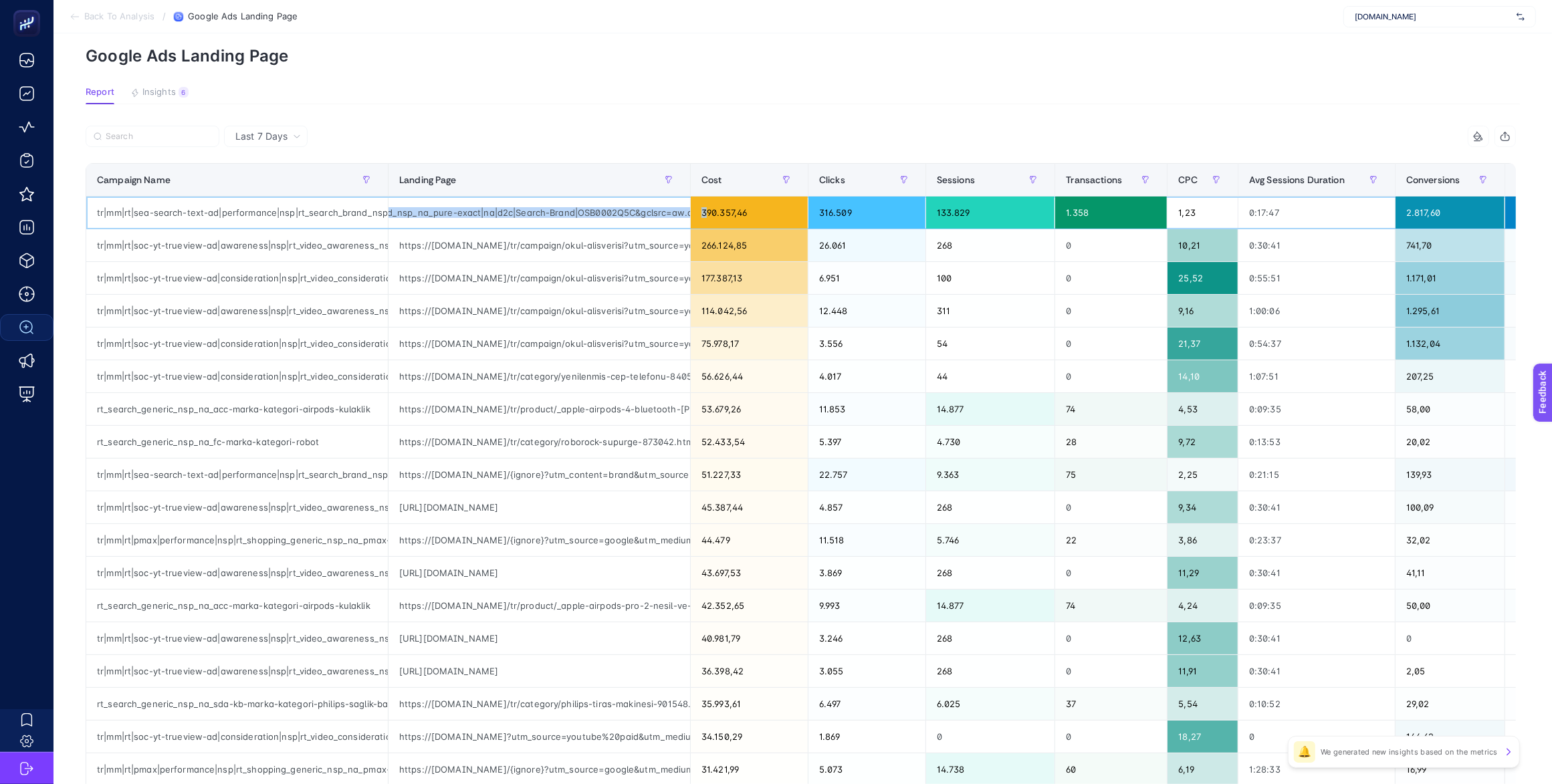
scroll to position [0, 861]
drag, startPoint x: 490, startPoint y: 208, endPoint x: 697, endPoint y: 206, distance: 207.0
click at [697, 206] on tr "tr|mm|rt|sea-search-text-ad|performance|nsp|rt_search_brand_nsp_na_pure-exact|n…" at bounding box center [1008, 213] width 1843 height 33
click at [553, 209] on div "https://www.mediamarkt.com.tr/{ignore}?utm_content=brand&utm_source=google&utm_…" at bounding box center [539, 213] width 302 height 32
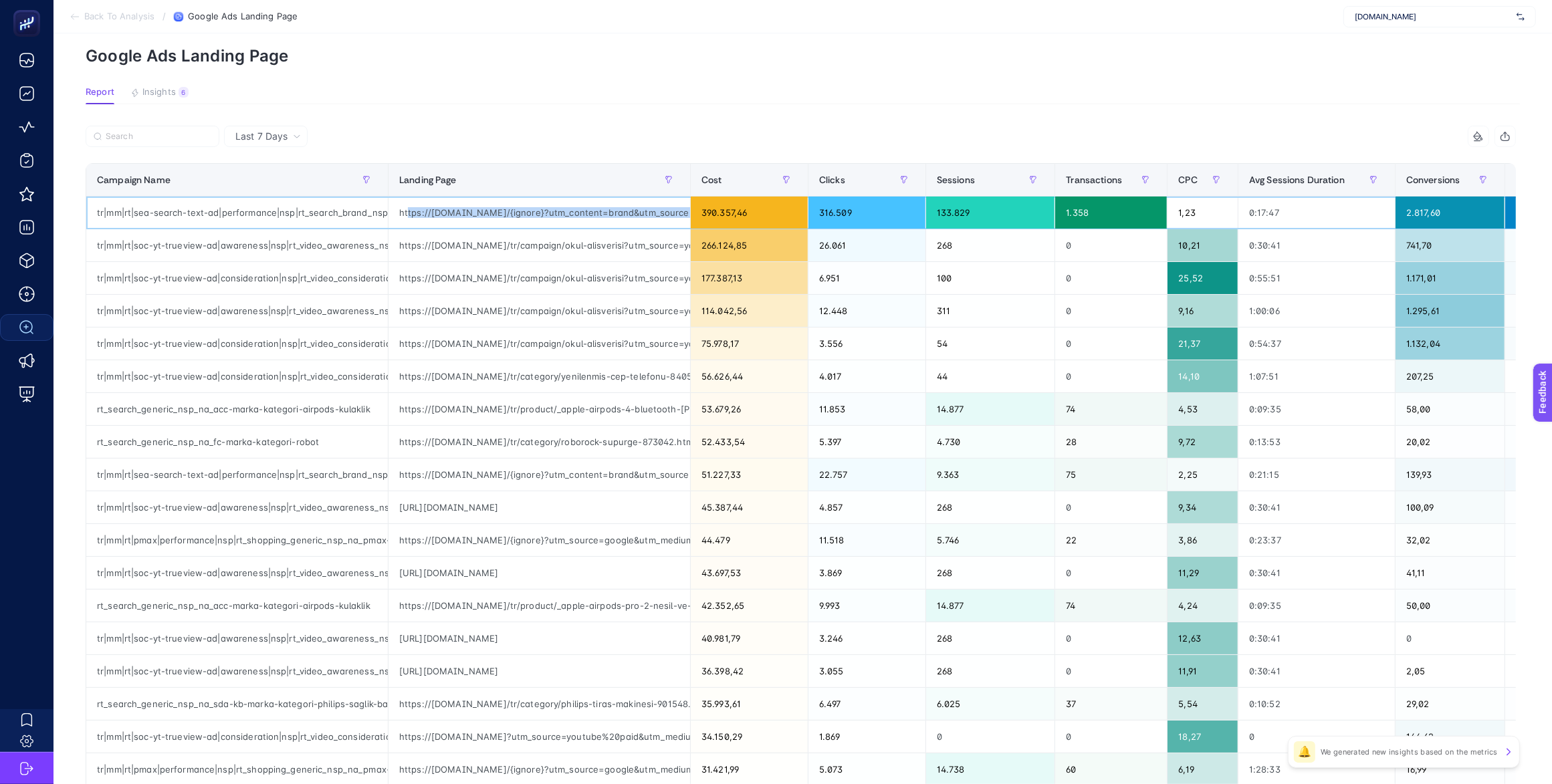
drag, startPoint x: 493, startPoint y: 215, endPoint x: 410, endPoint y: 208, distance: 83.3
click at [410, 208] on div "https://www.mediamarkt.com.tr/{ignore}?utm_content=brand&utm_source=google&utm_…" at bounding box center [539, 213] width 302 height 32
drag, startPoint x: 629, startPoint y: 244, endPoint x: 709, endPoint y: 245, distance: 80.0
click at [709, 245] on tr "tr|mm|rt|soc-yt-trueview-ad|awareness|nsp|rt_video_awareness_nsp_na_youtube-rea…" at bounding box center [1008, 245] width 1843 height 33
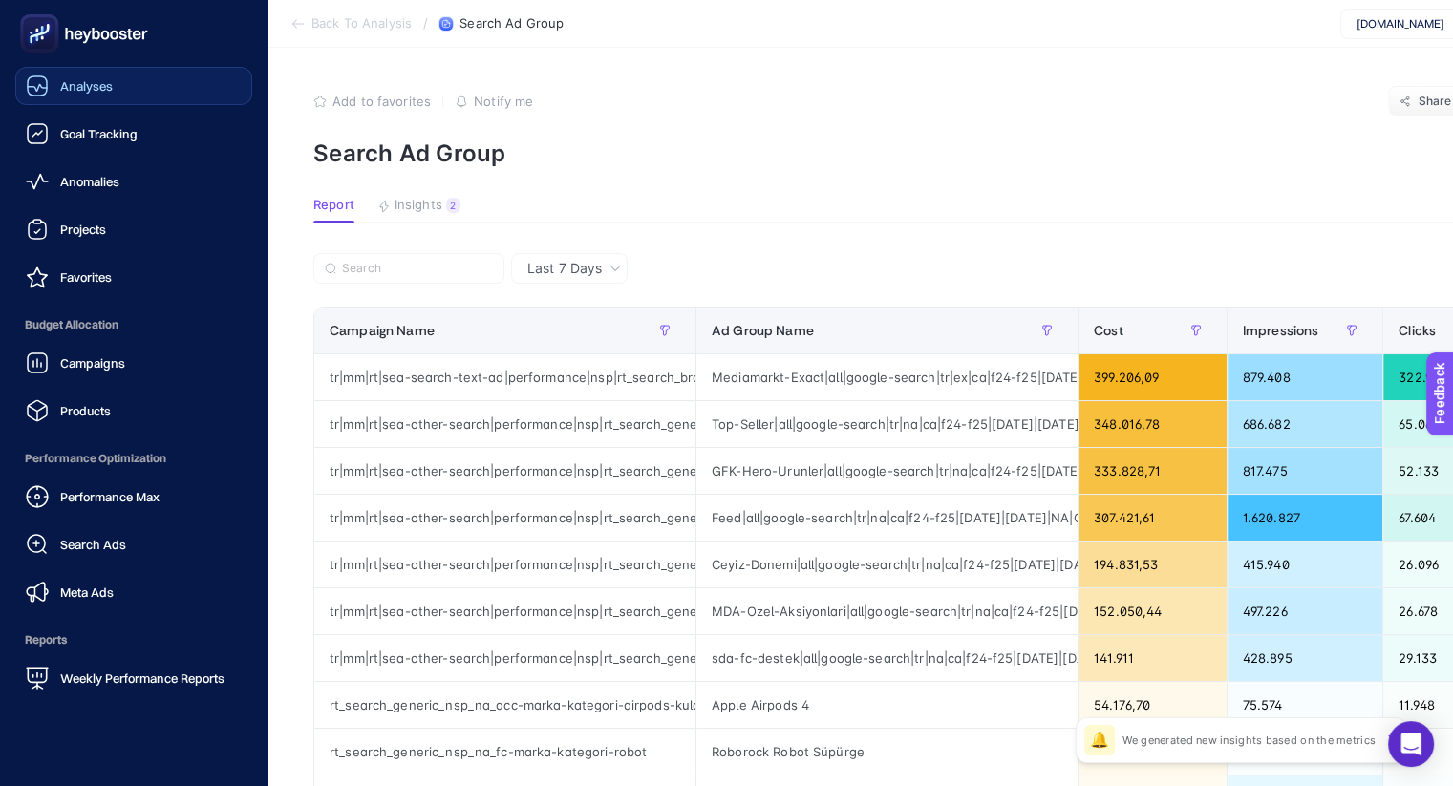
click at [107, 81] on span "Analyses" at bounding box center [86, 85] width 53 height 15
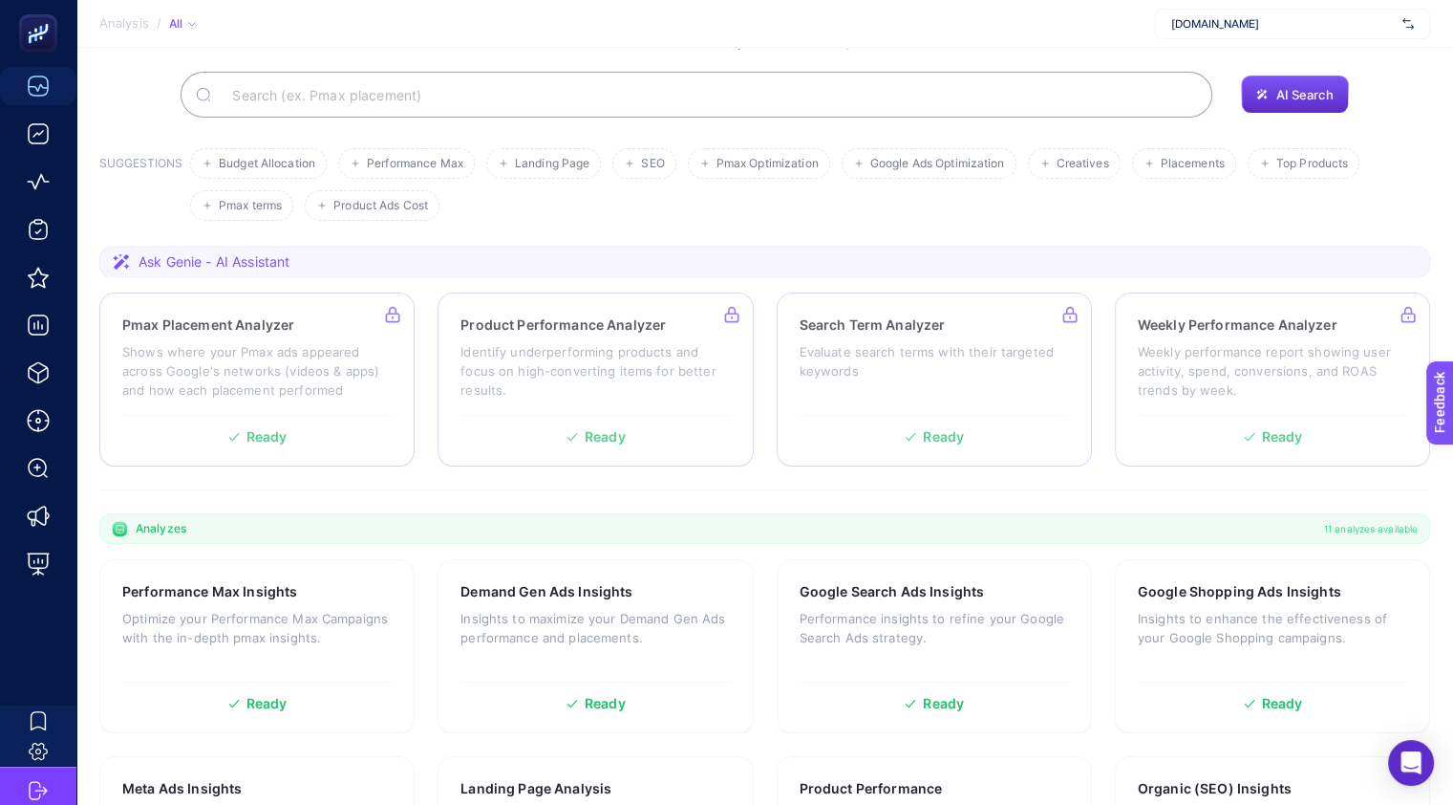
scroll to position [238, 0]
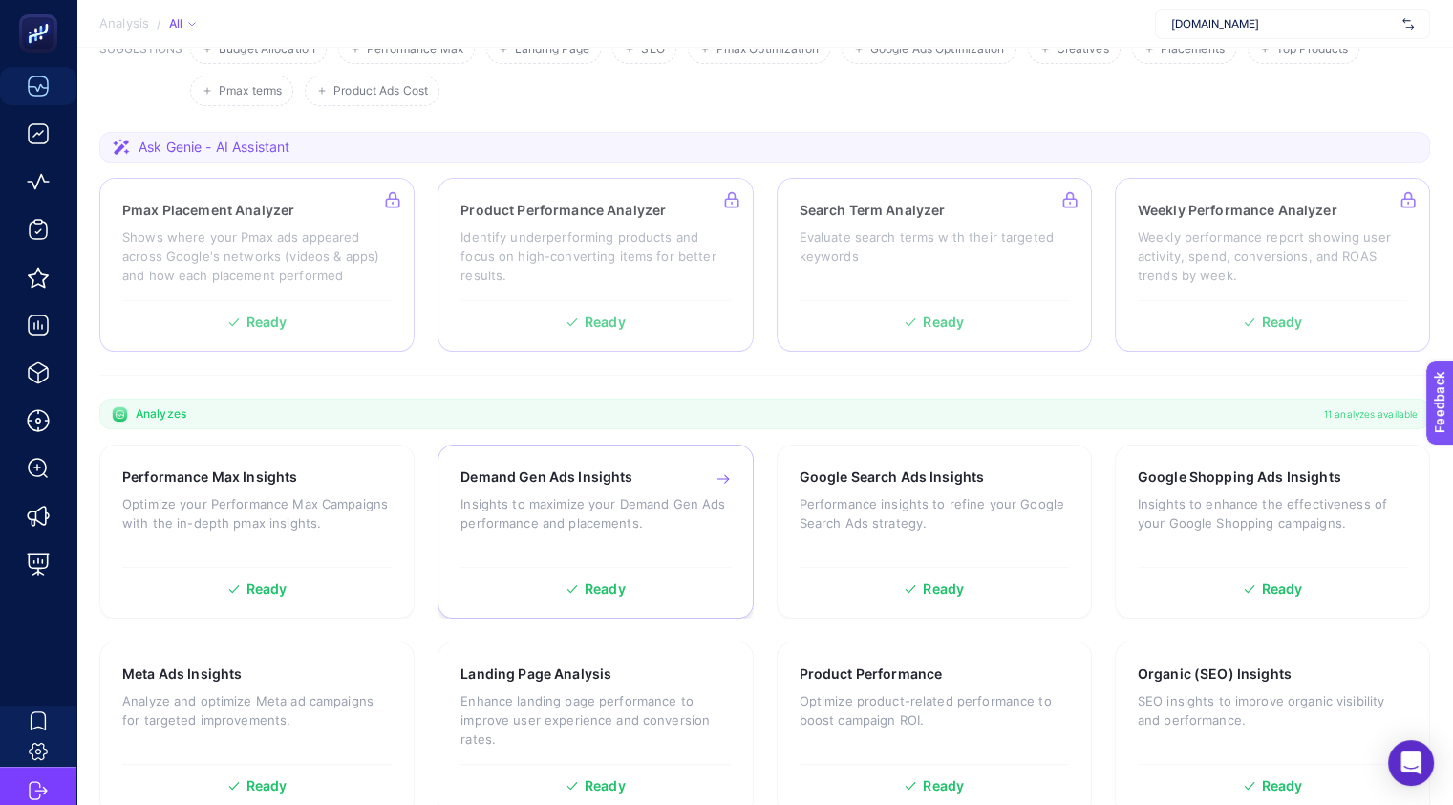
click at [621, 496] on p "Insights to maximize your Demand Gen Ads performance and placements." at bounding box center [595, 513] width 269 height 38
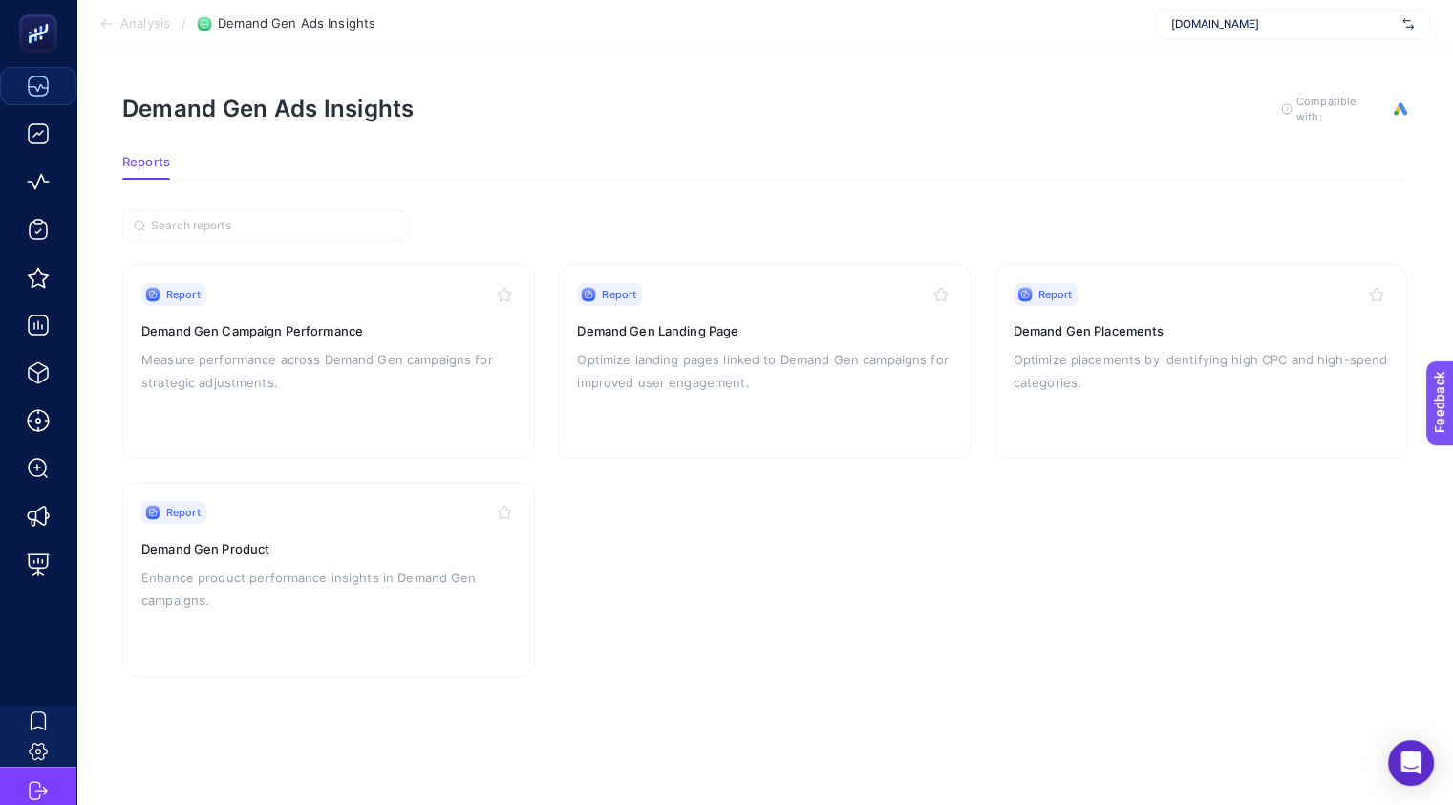
scroll to position [18, 0]
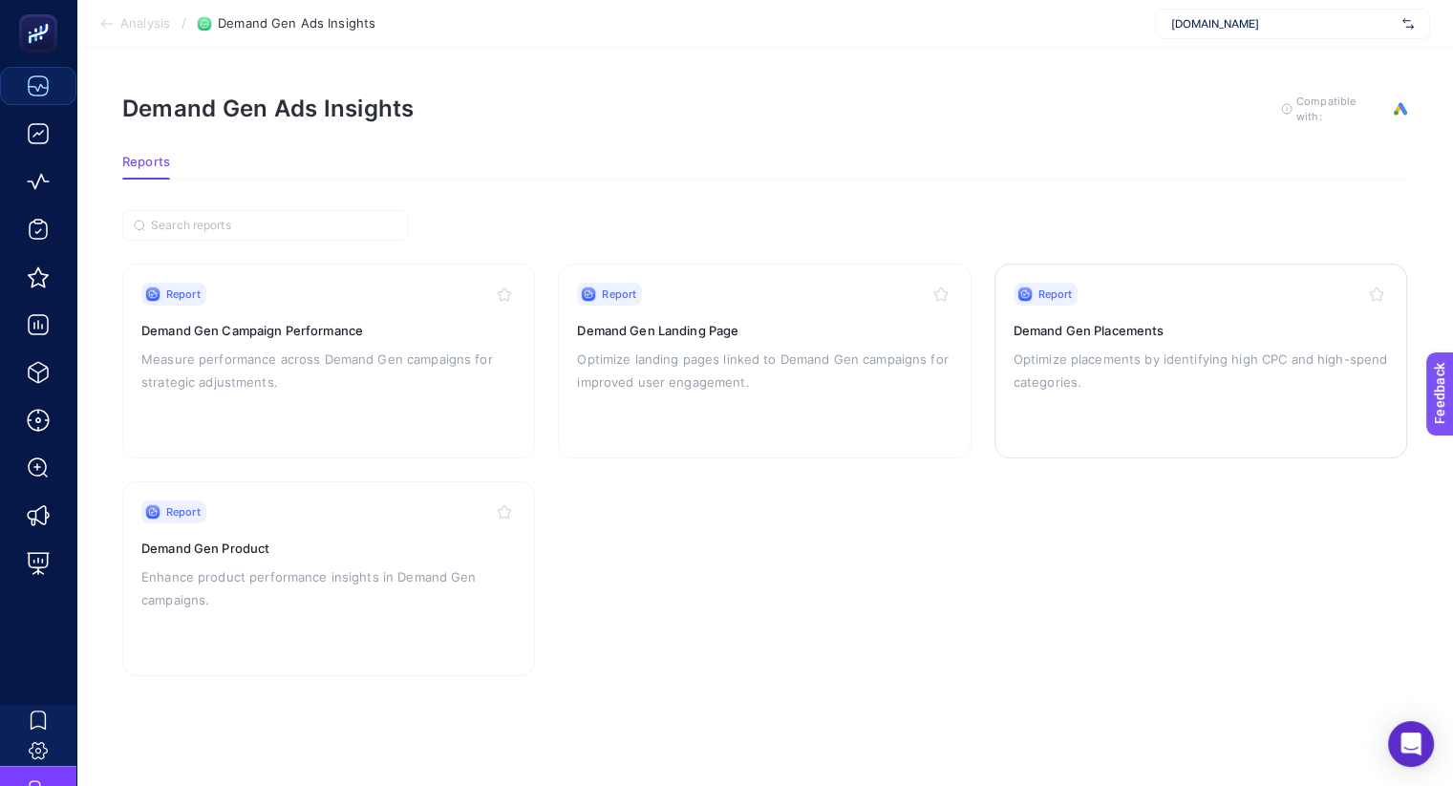
click at [1137, 321] on h3 "Demand Gen Placements" at bounding box center [1201, 330] width 375 height 19
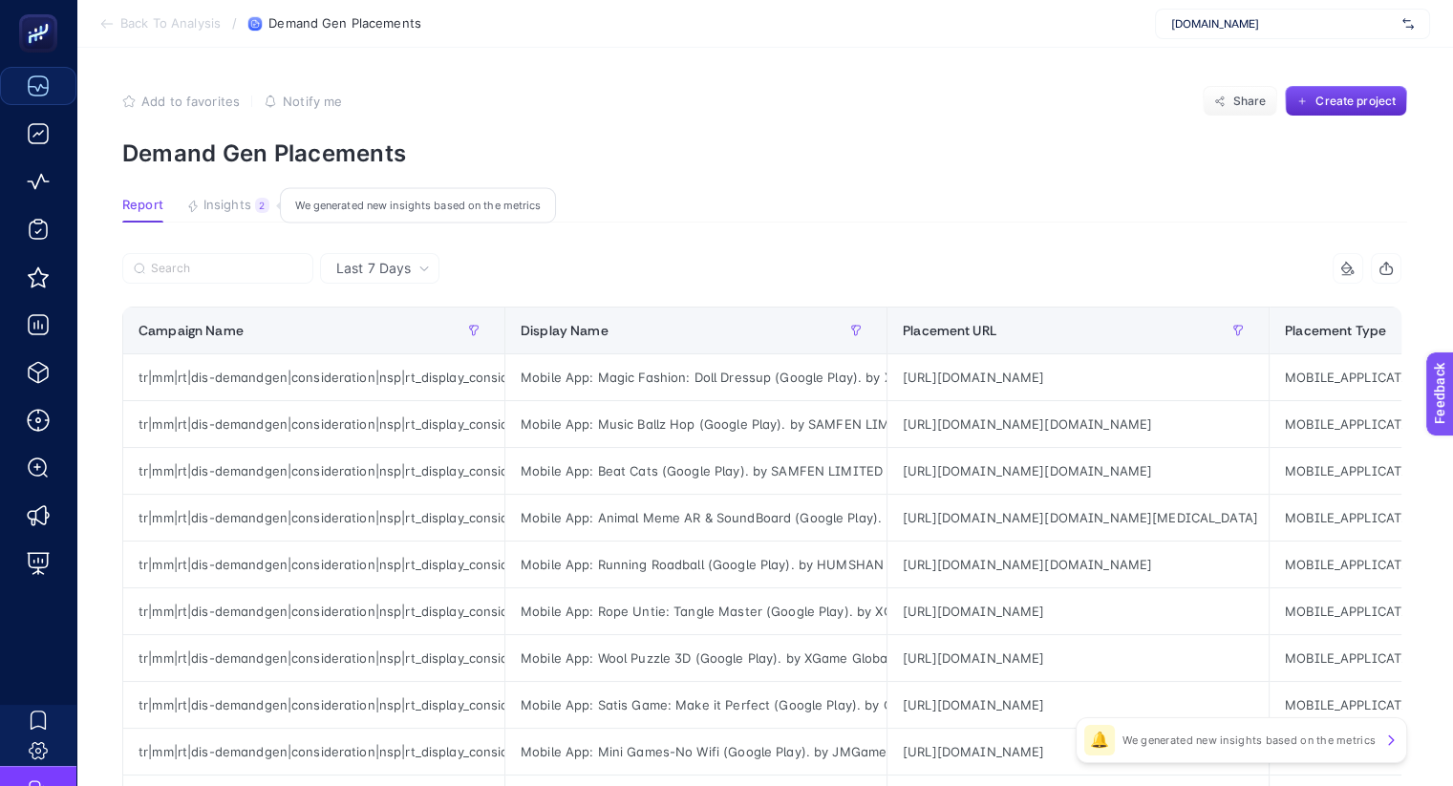
click at [210, 200] on span "Insights" at bounding box center [228, 205] width 48 height 15
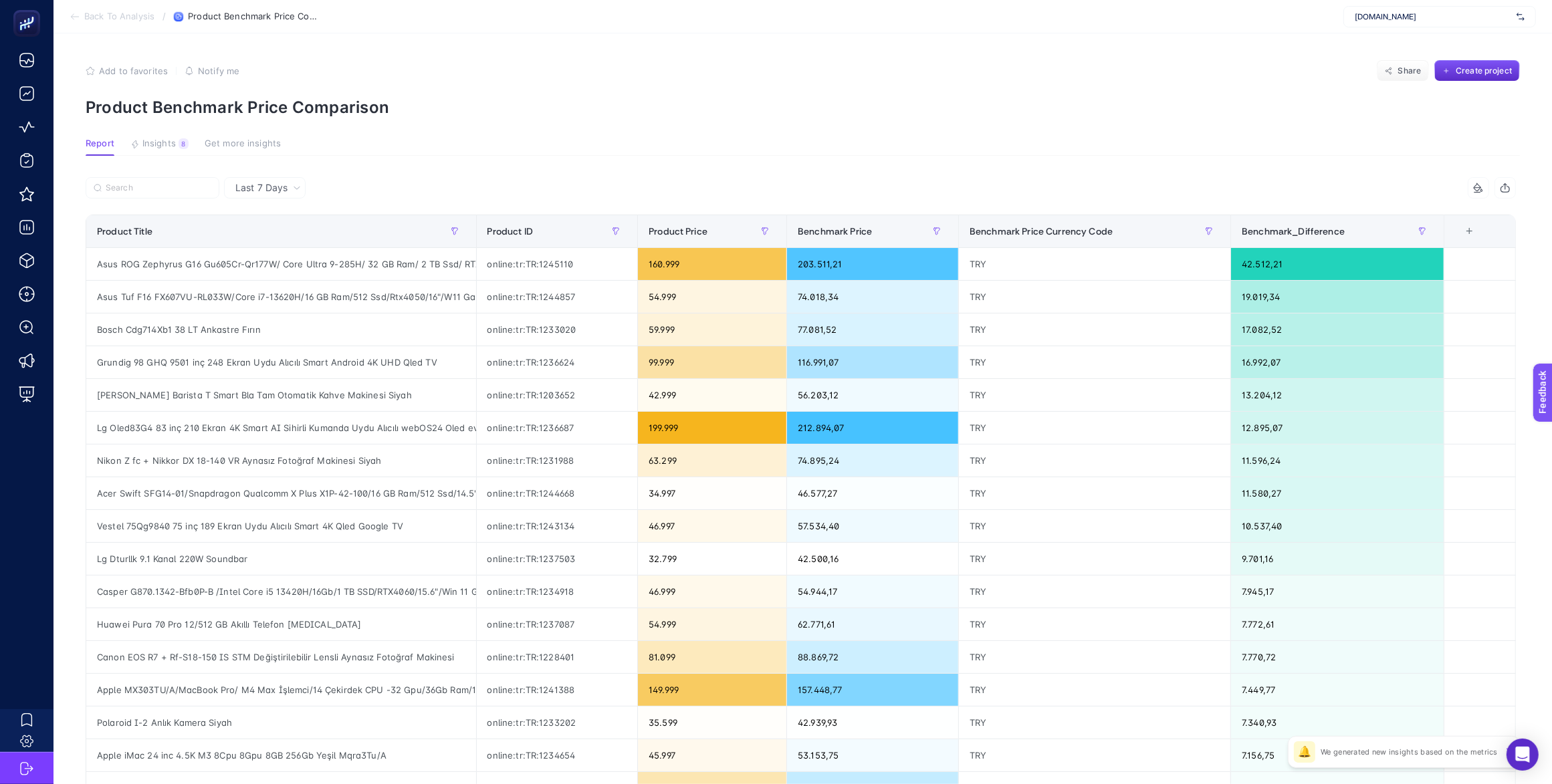
click at [122, 66] on span "Add to favorites" at bounding box center [133, 71] width 69 height 10
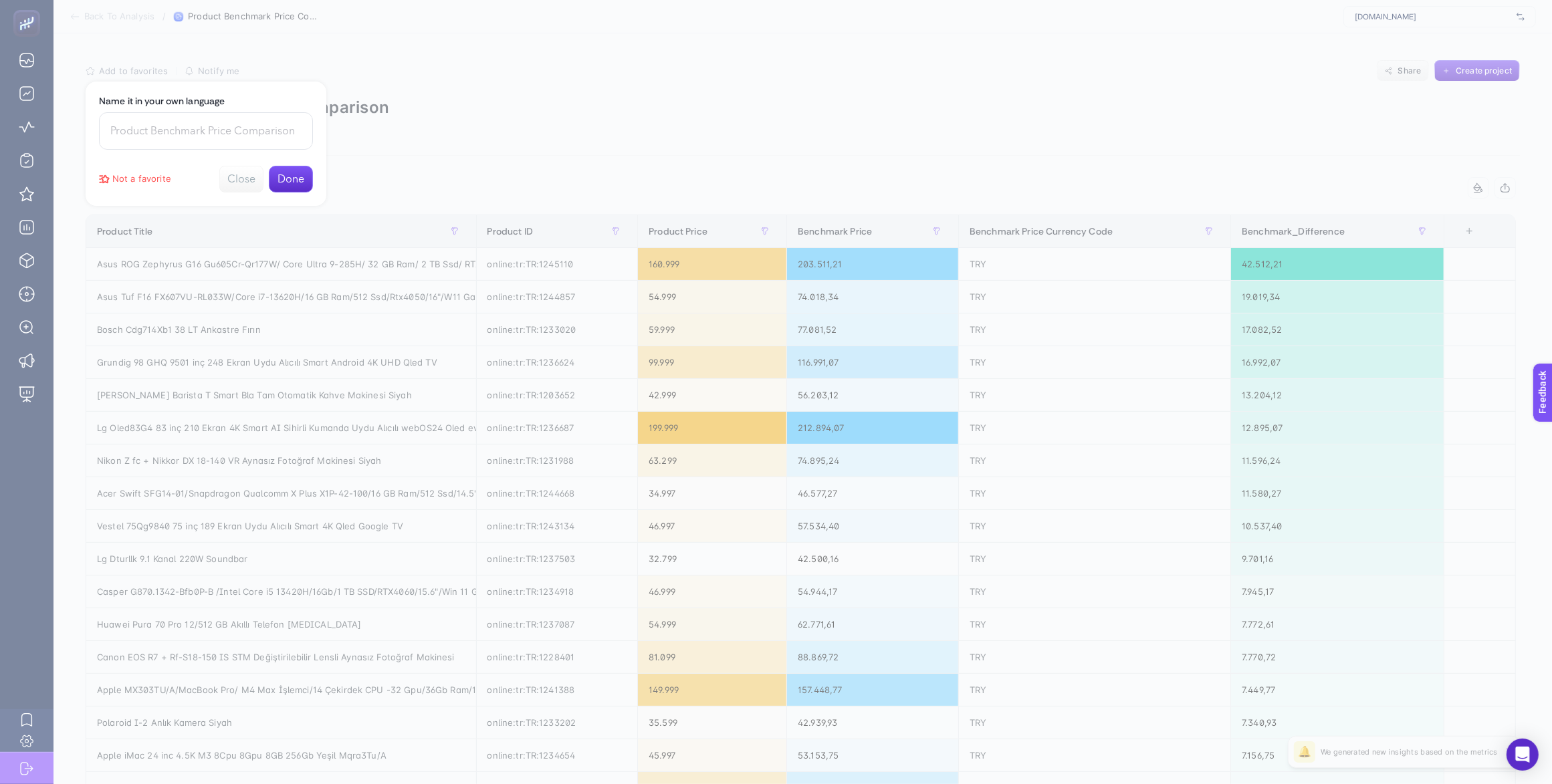
click at [284, 177] on button "Done" at bounding box center [290, 179] width 44 height 27
